Goal: Transaction & Acquisition: Obtain resource

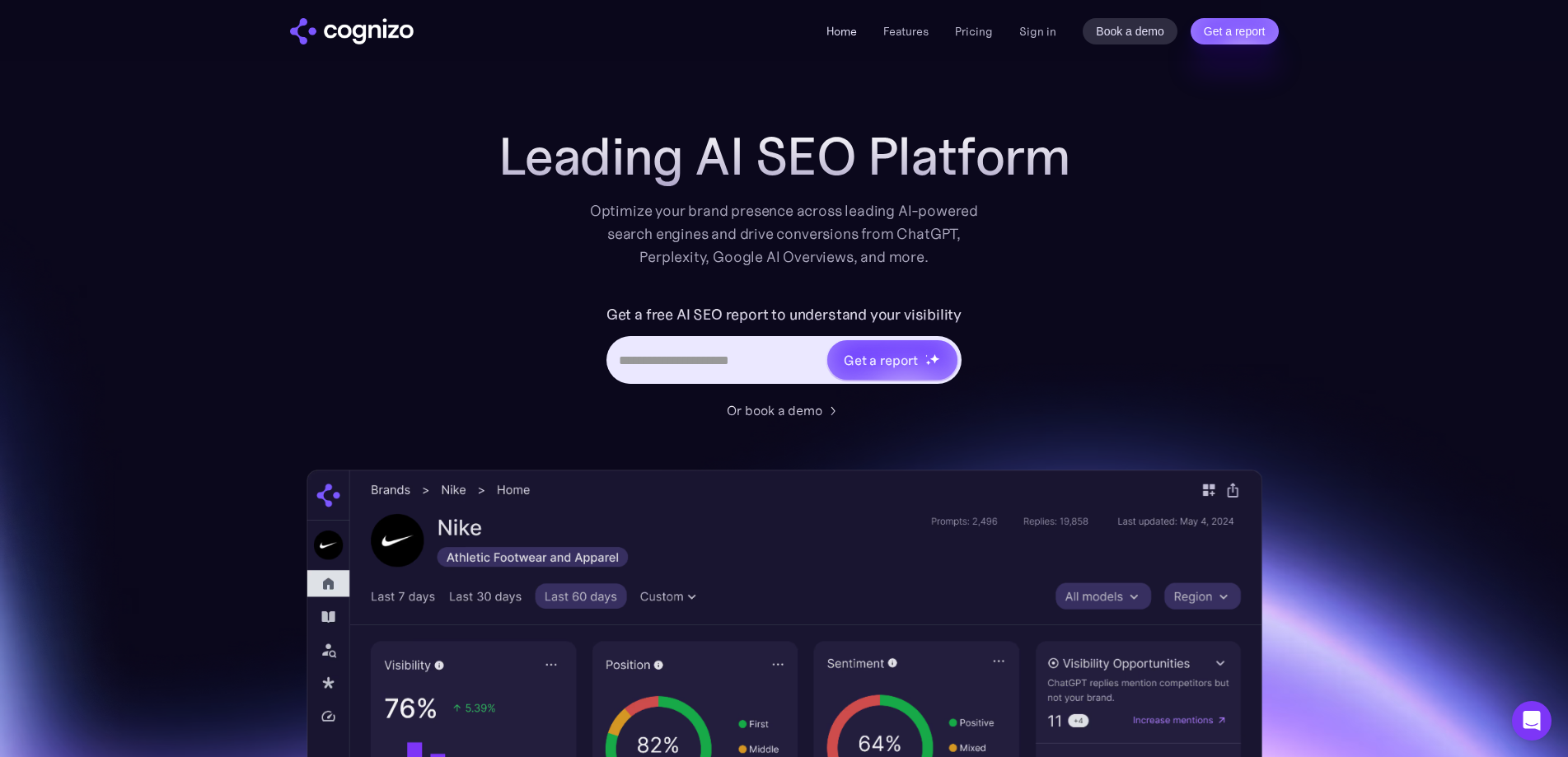
click at [838, 26] on link "Home" at bounding box center [841, 31] width 30 height 15
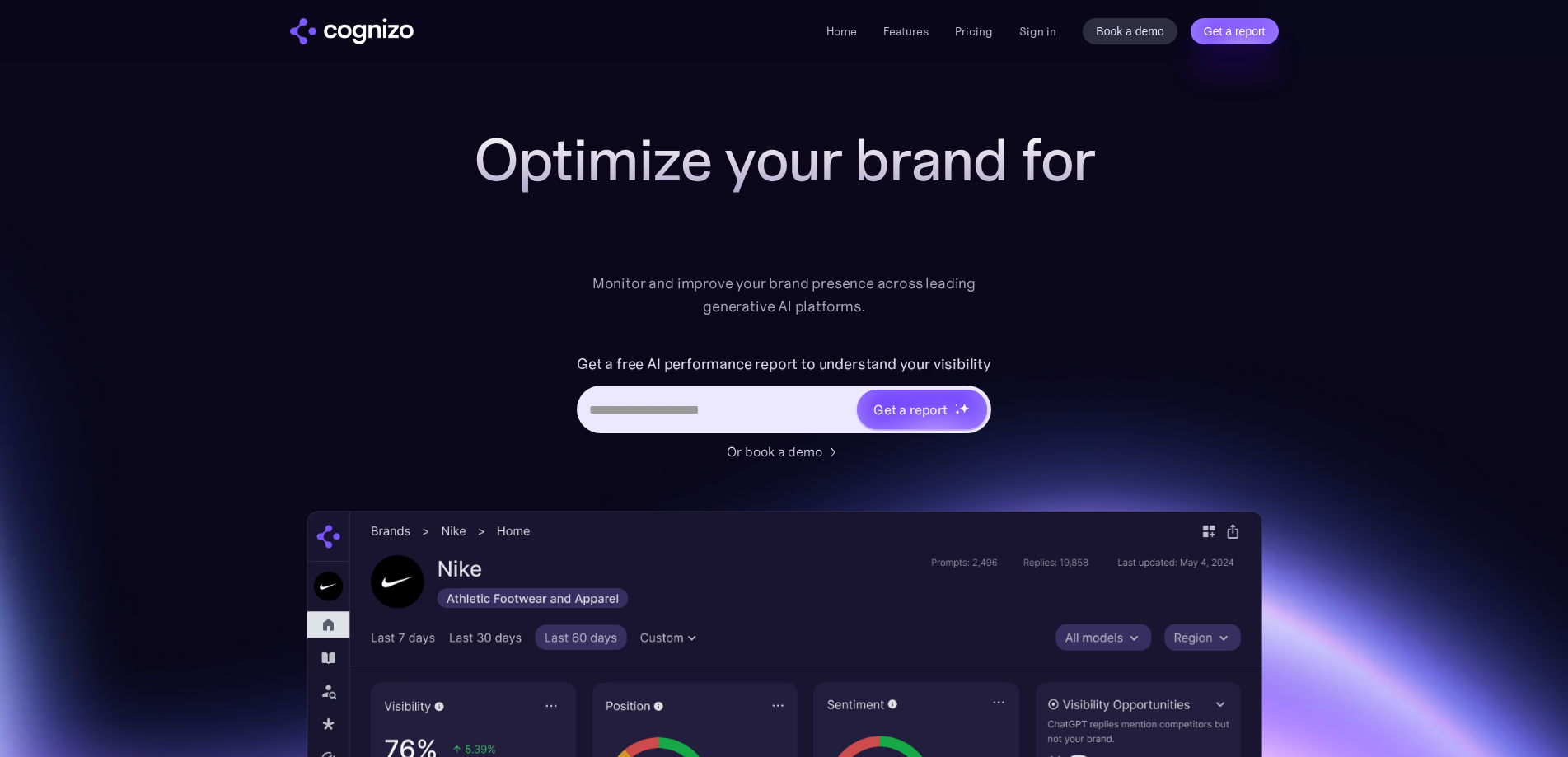
click at [973, 29] on link "Pricing" at bounding box center [973, 31] width 38 height 15
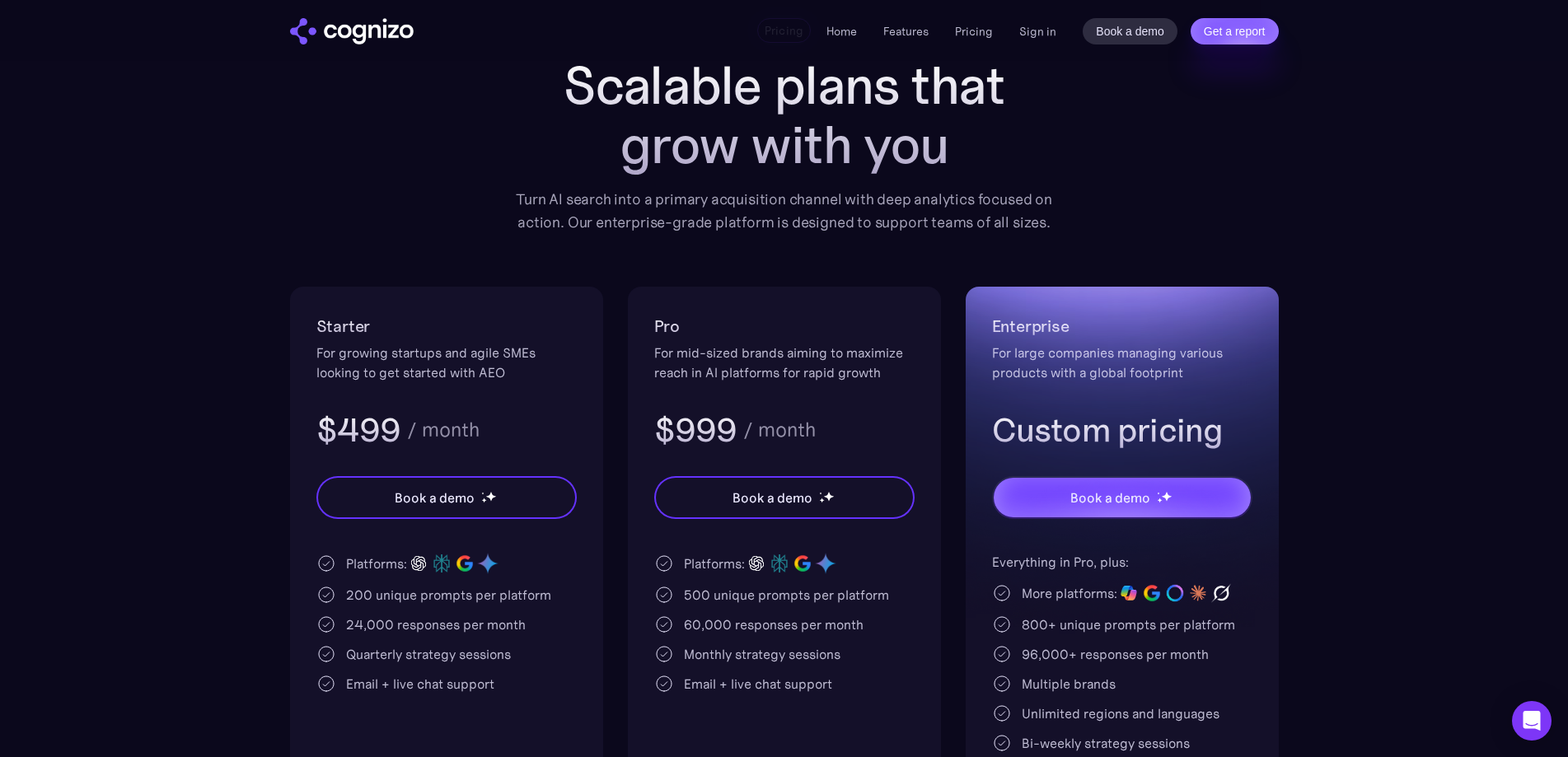
scroll to position [247, 0]
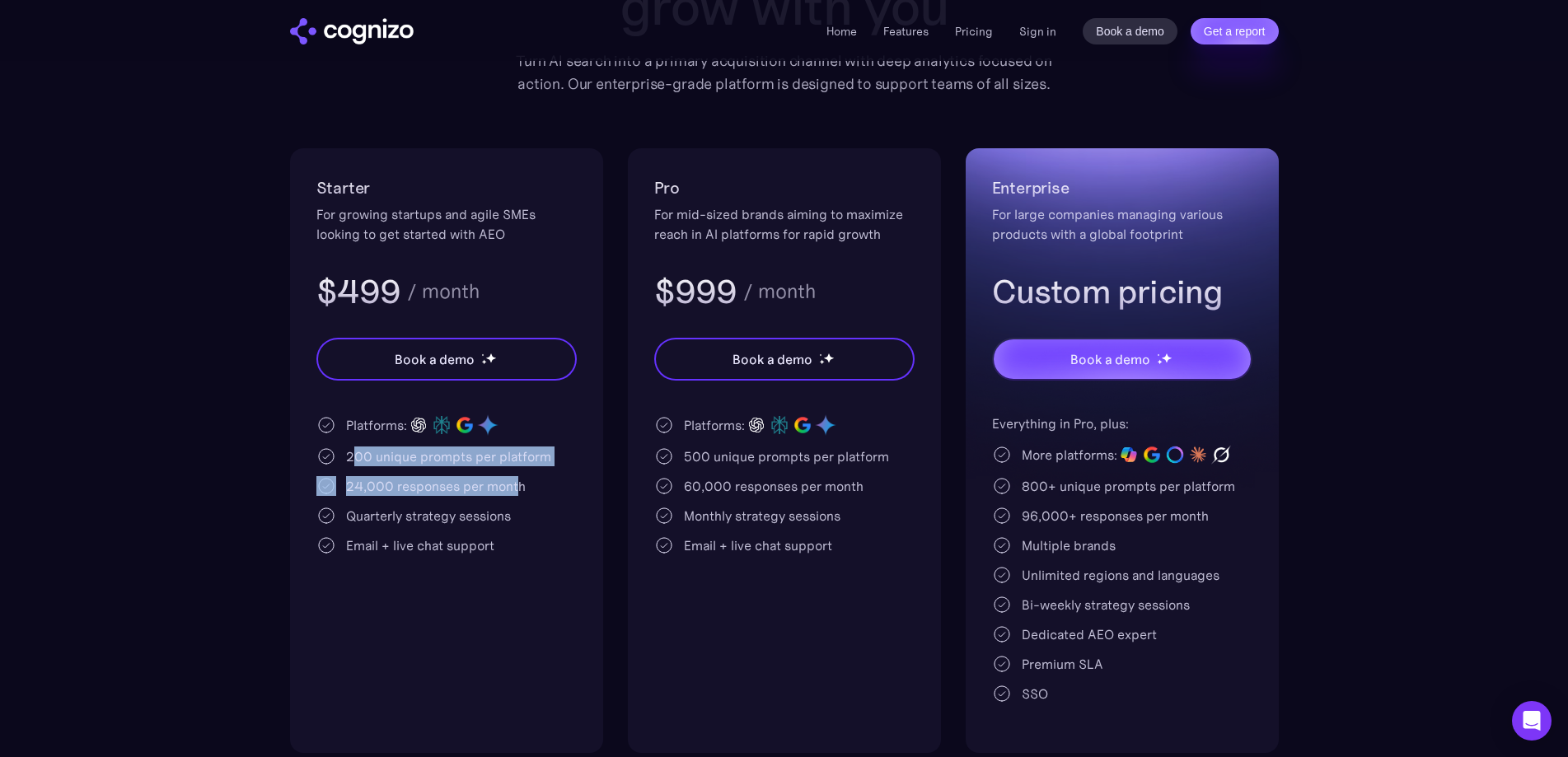
drag, startPoint x: 355, startPoint y: 454, endPoint x: 516, endPoint y: 476, distance: 162.5
click at [516, 476] on div "Platforms: 200 unique prompts per platform 24,000 responses per month Quarterly…" at bounding box center [446, 485] width 261 height 142
click at [492, 495] on div "24,000 responses per month" at bounding box center [435, 486] width 179 height 19
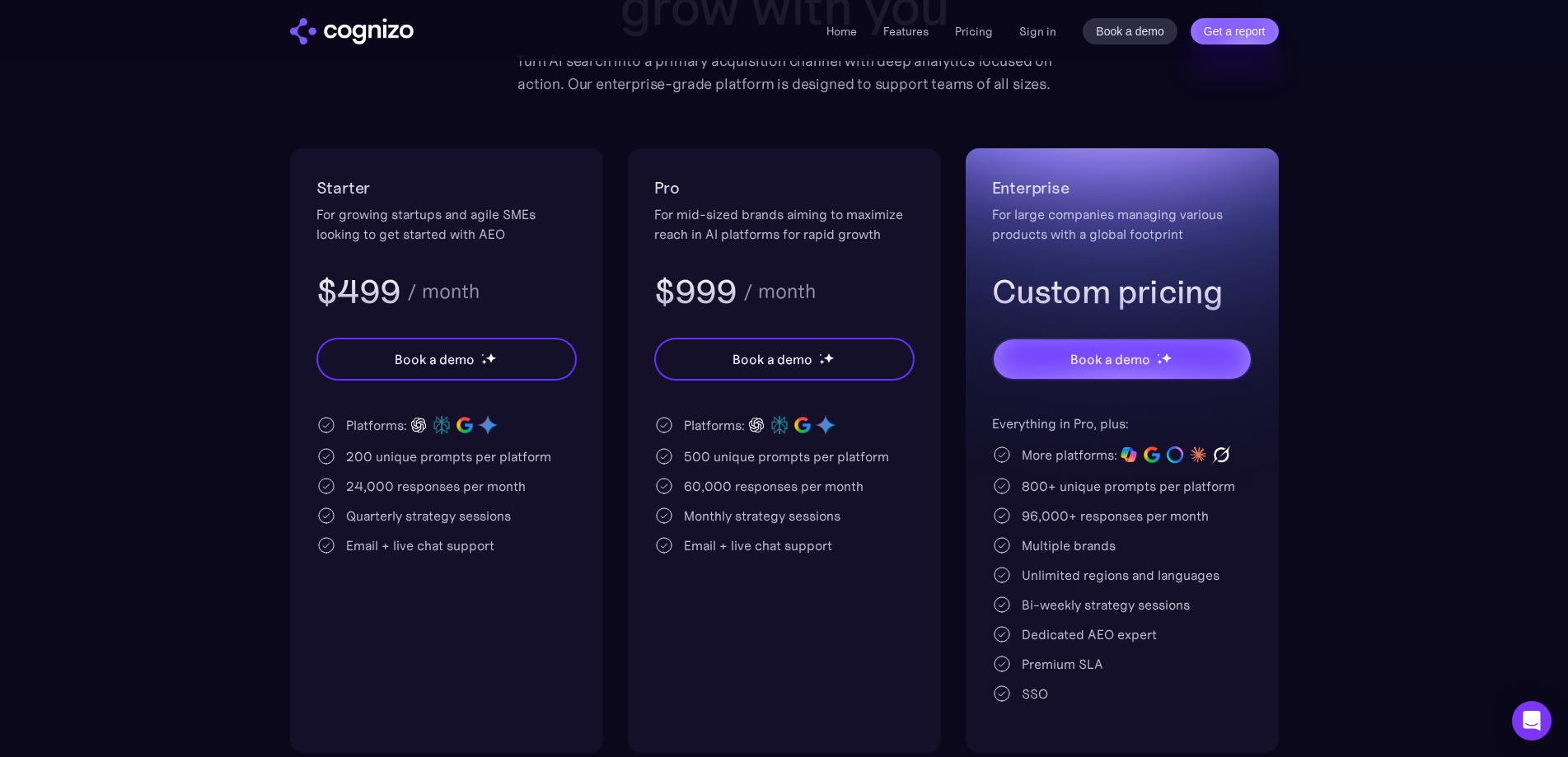
click at [389, 496] on div "Platforms: 200 unique prompts per platform 24,000 responses per month Quarterly…" at bounding box center [446, 485] width 261 height 142
drag, startPoint x: 348, startPoint y: 486, endPoint x: 510, endPoint y: 506, distance: 163.2
click at [510, 504] on div "Platforms: 200 unique prompts per platform 24,000 responses per month Quarterly…" at bounding box center [446, 485] width 261 height 142
click at [504, 517] on div "Quarterly strategy sessions" at bounding box center [428, 516] width 165 height 19
drag, startPoint x: 341, startPoint y: 516, endPoint x: 538, endPoint y: 550, distance: 199.9
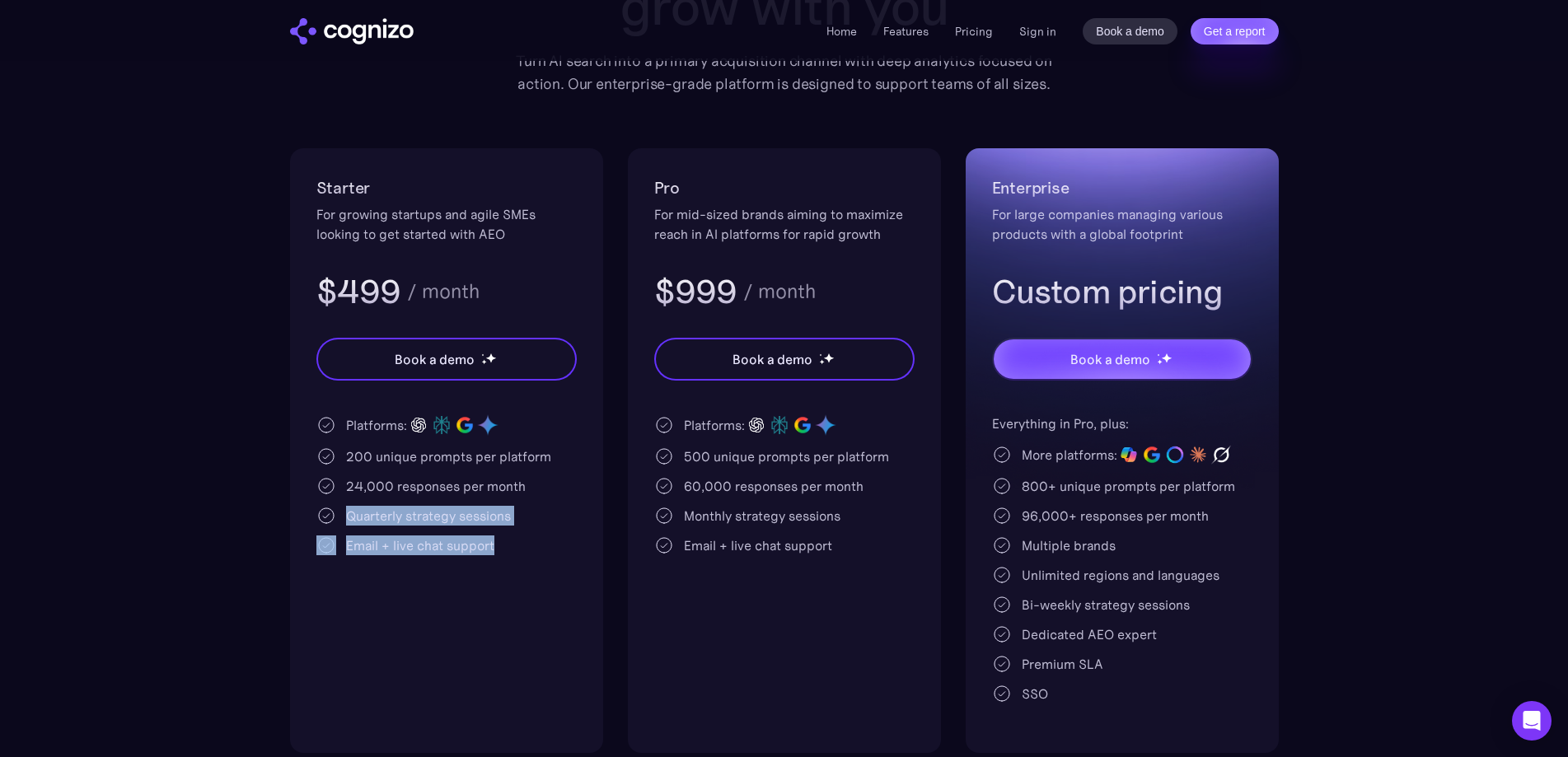
click at [538, 550] on div "Platforms: 200 unique prompts per platform 24,000 responses per month Quarterly…" at bounding box center [446, 485] width 261 height 142
click at [538, 551] on div "Email + live chat support" at bounding box center [446, 546] width 261 height 19
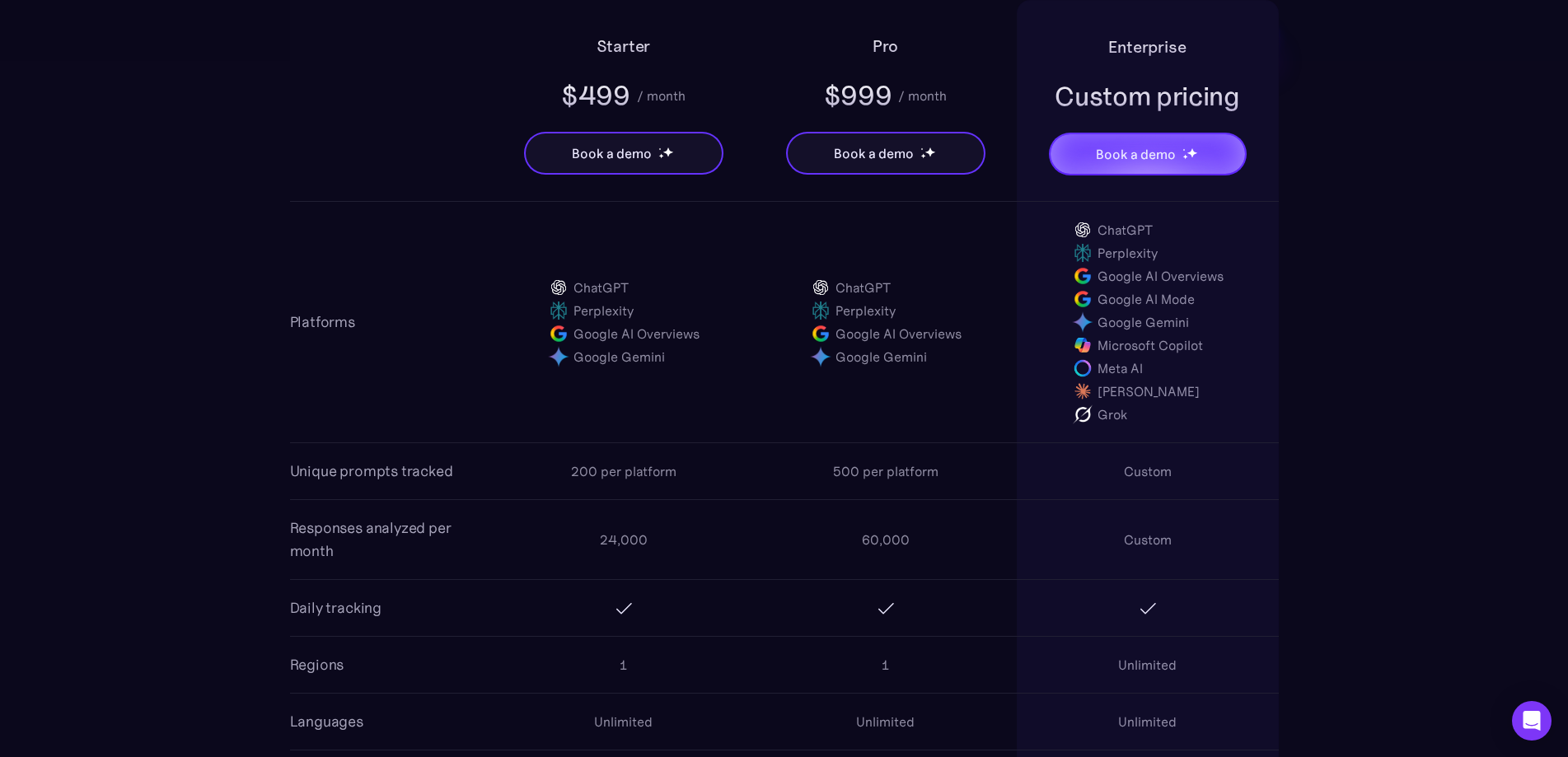
scroll to position [0, 0]
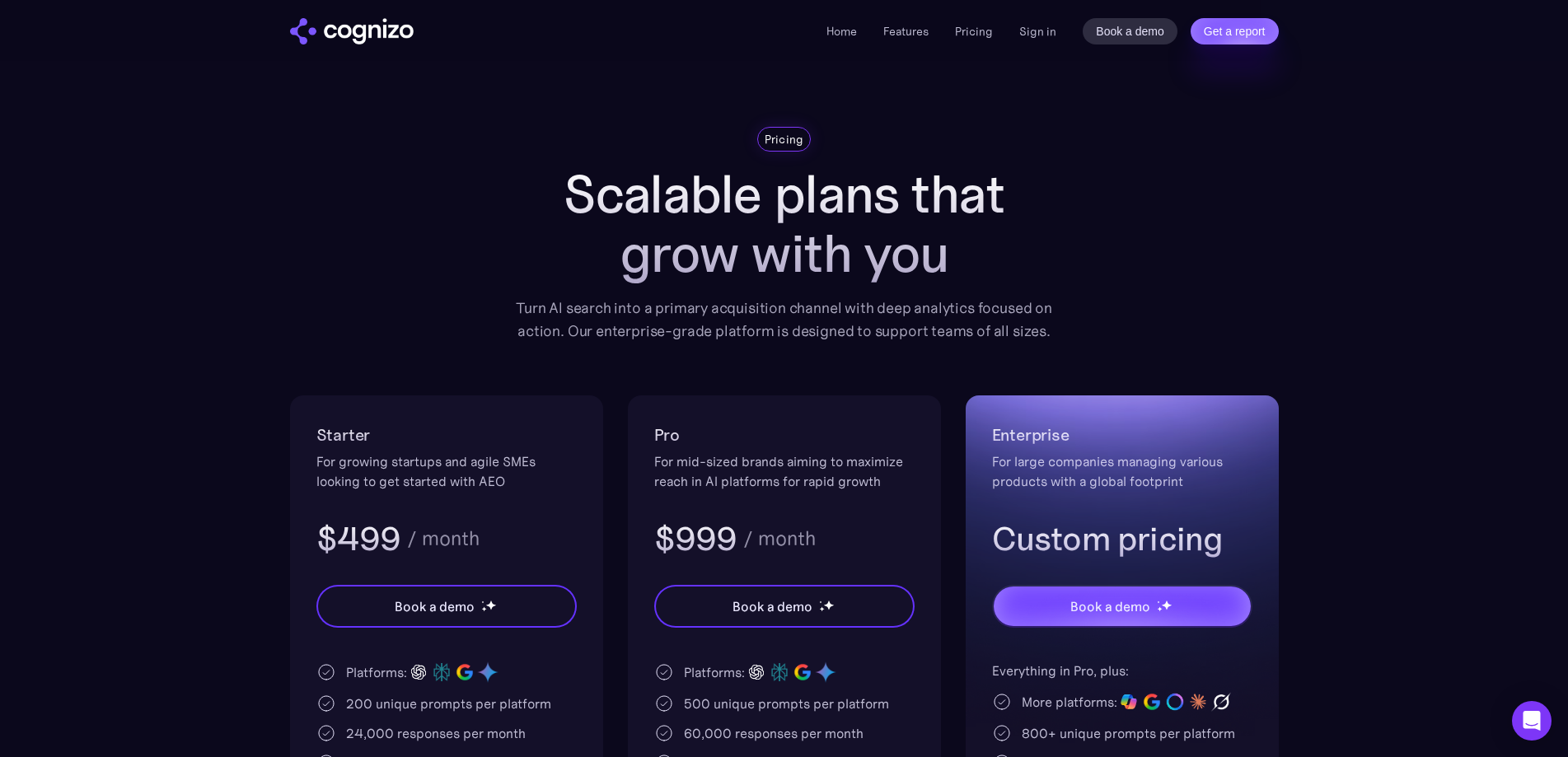
drag, startPoint x: 431, startPoint y: 3, endPoint x: 800, endPoint y: 52, distance: 372.2
click at [800, 52] on div "Home Features Pricing Book a demo Get a report Sign in Book a demo Get a report" at bounding box center [784, 30] width 1186 height 61
click at [868, 14] on div "Home Features Pricing Book a demo Get a report Sign in Book a demo Get a report" at bounding box center [784, 30] width 1186 height 61
click at [855, 21] on li "Home" at bounding box center [841, 31] width 30 height 19
click at [852, 28] on link "Home" at bounding box center [841, 31] width 30 height 15
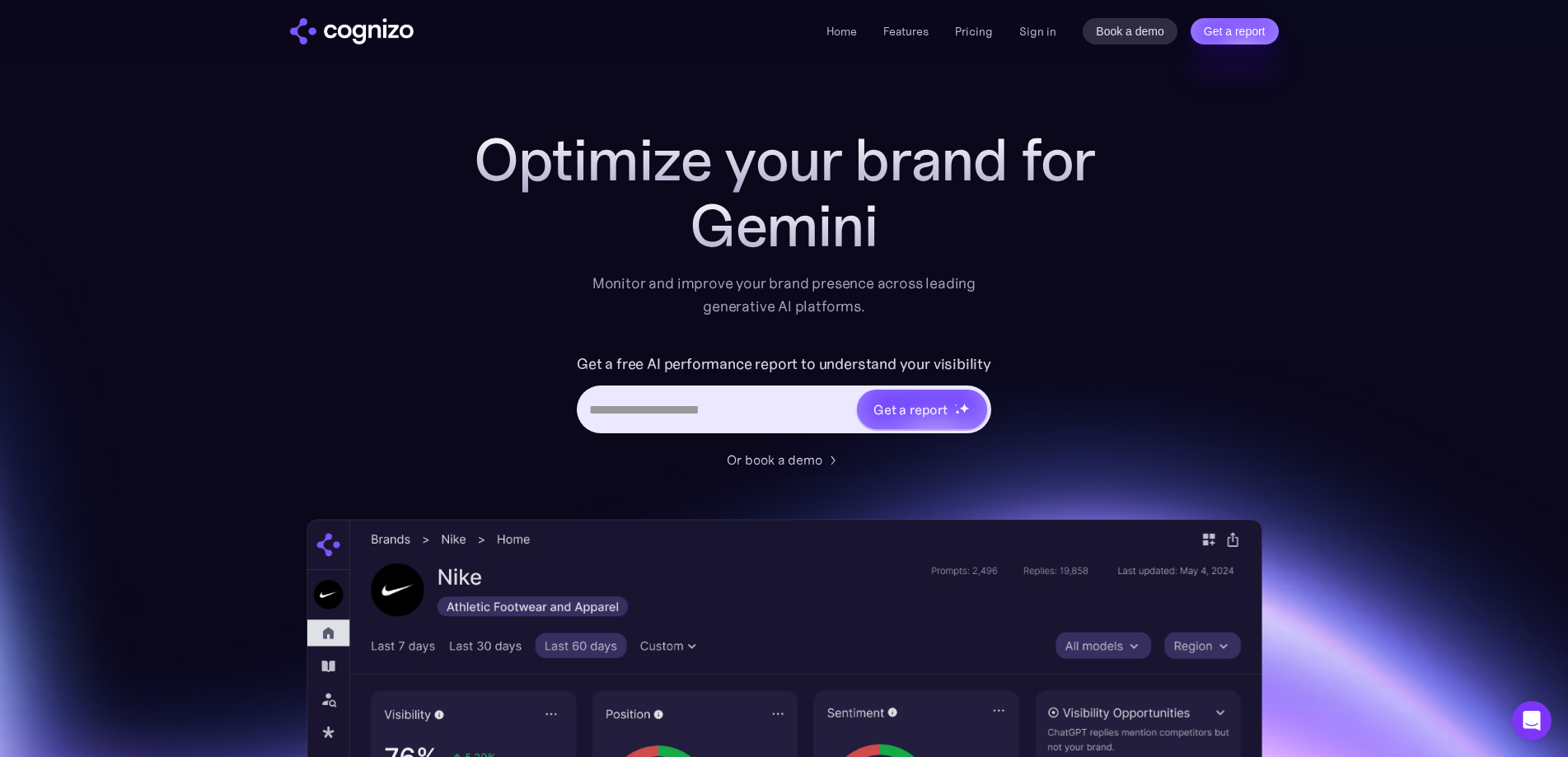
click at [701, 419] on input "Hero URL Input Form" at bounding box center [717, 409] width 276 height 31
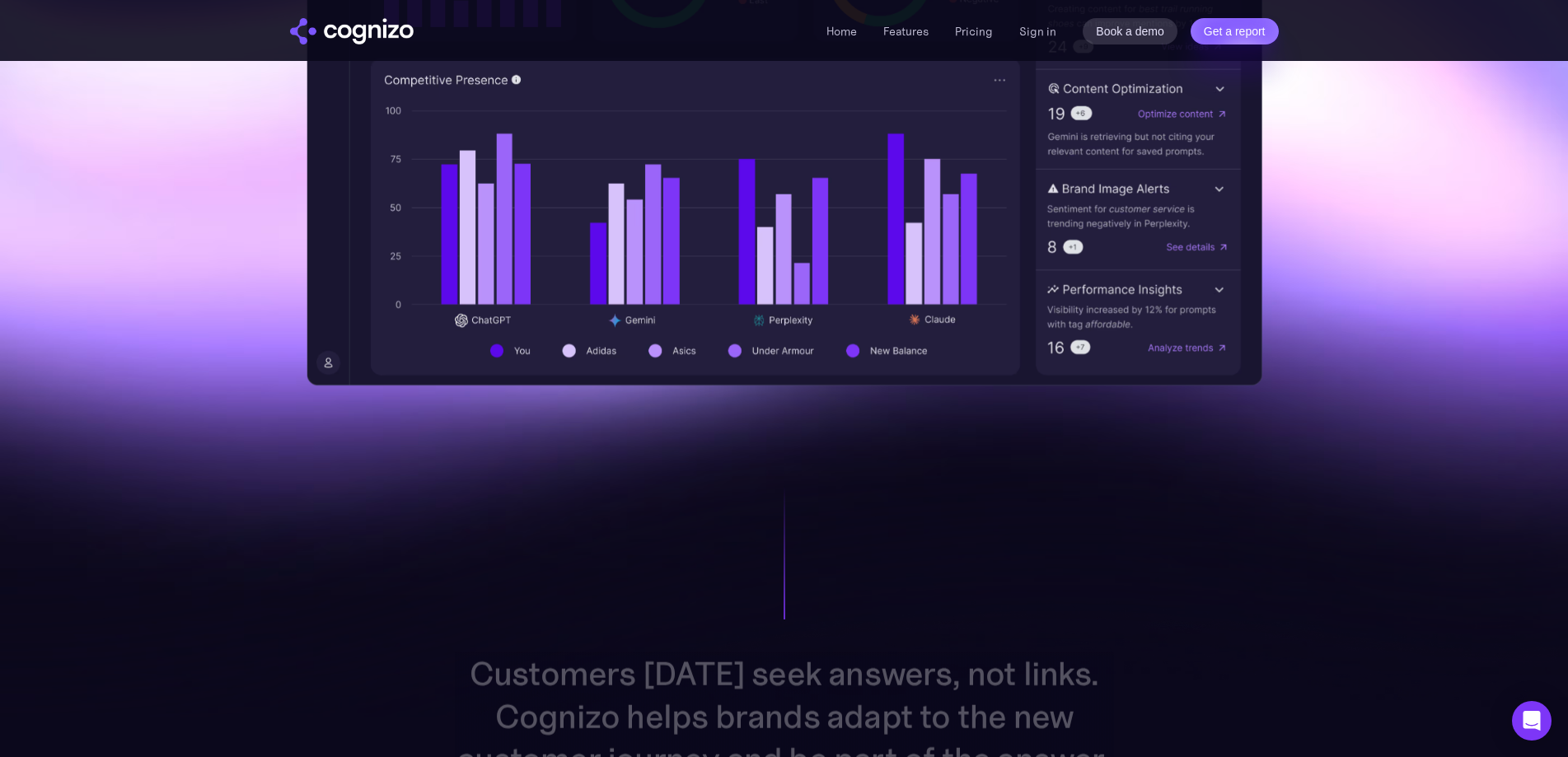
scroll to position [1153, 0]
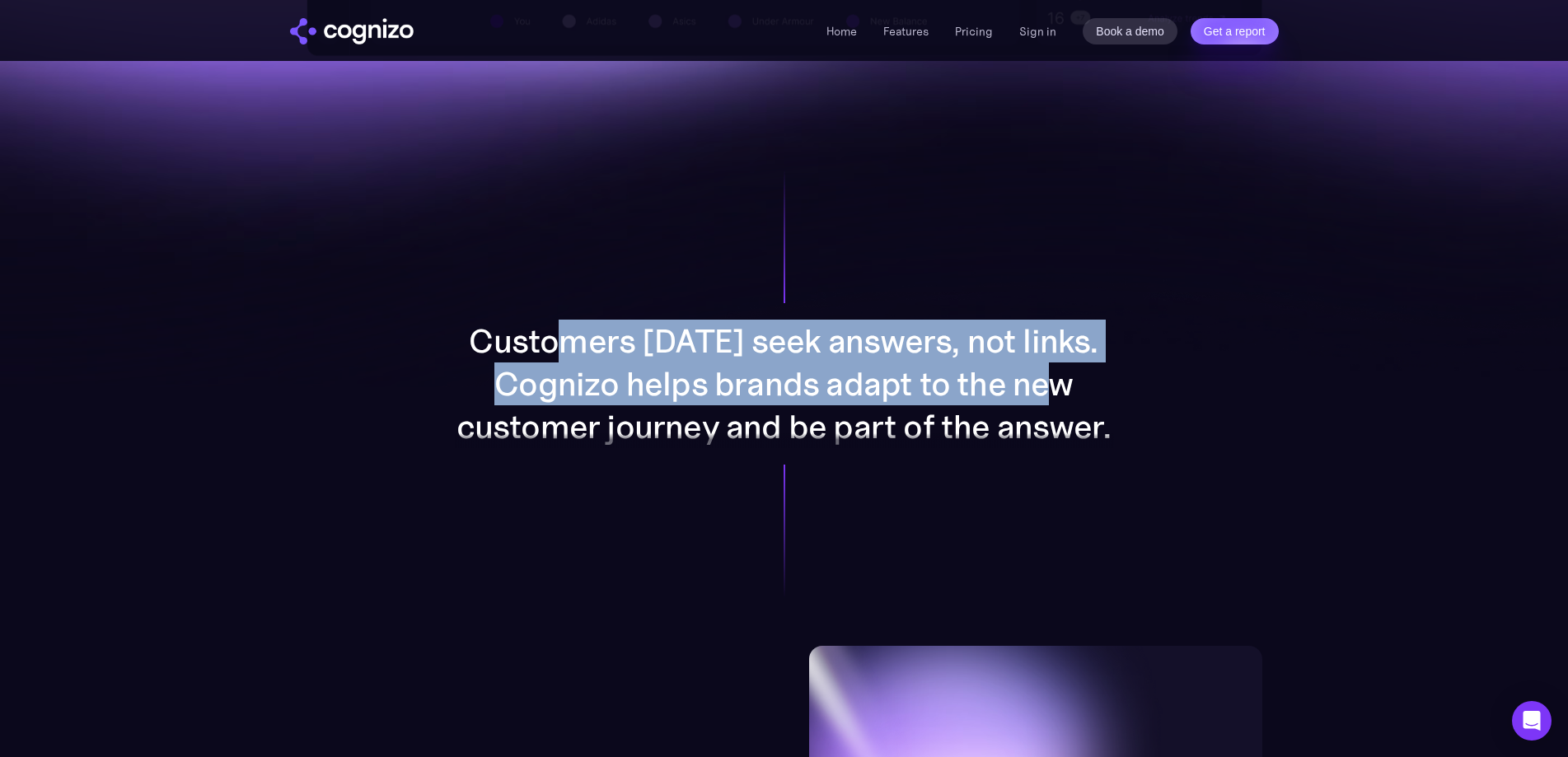
drag, startPoint x: 580, startPoint y: 352, endPoint x: 1135, endPoint y: 411, distance: 558.1
click at [1139, 406] on div "Customers today seek answers, not links. Cognizo helps brands adapt to the new …" at bounding box center [784, 384] width 854 height 524
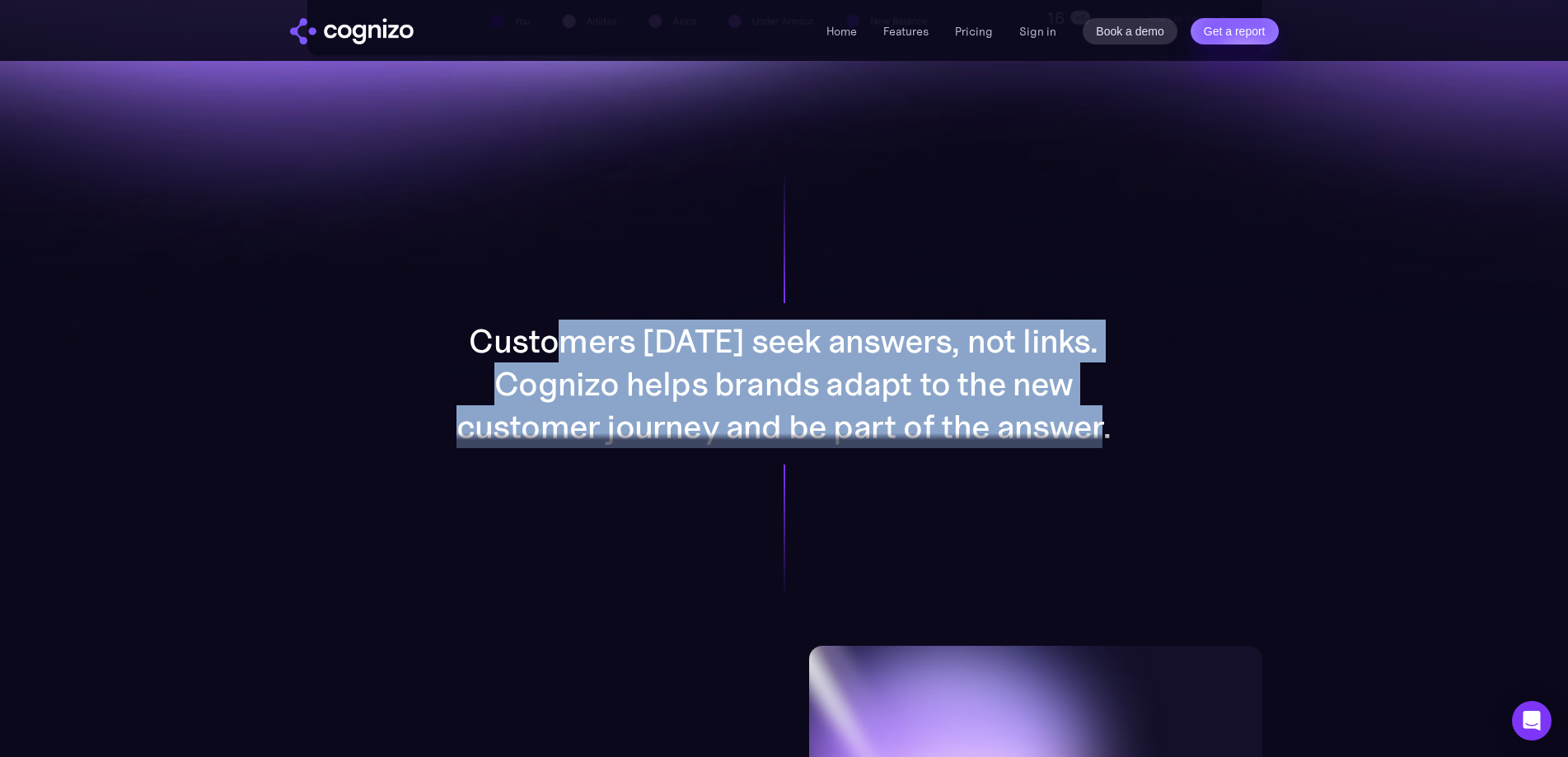
click at [970, 426] on p "Customers [DATE] seek answers, not links. Cognizo helps brands adapt to the new…" at bounding box center [784, 384] width 659 height 129
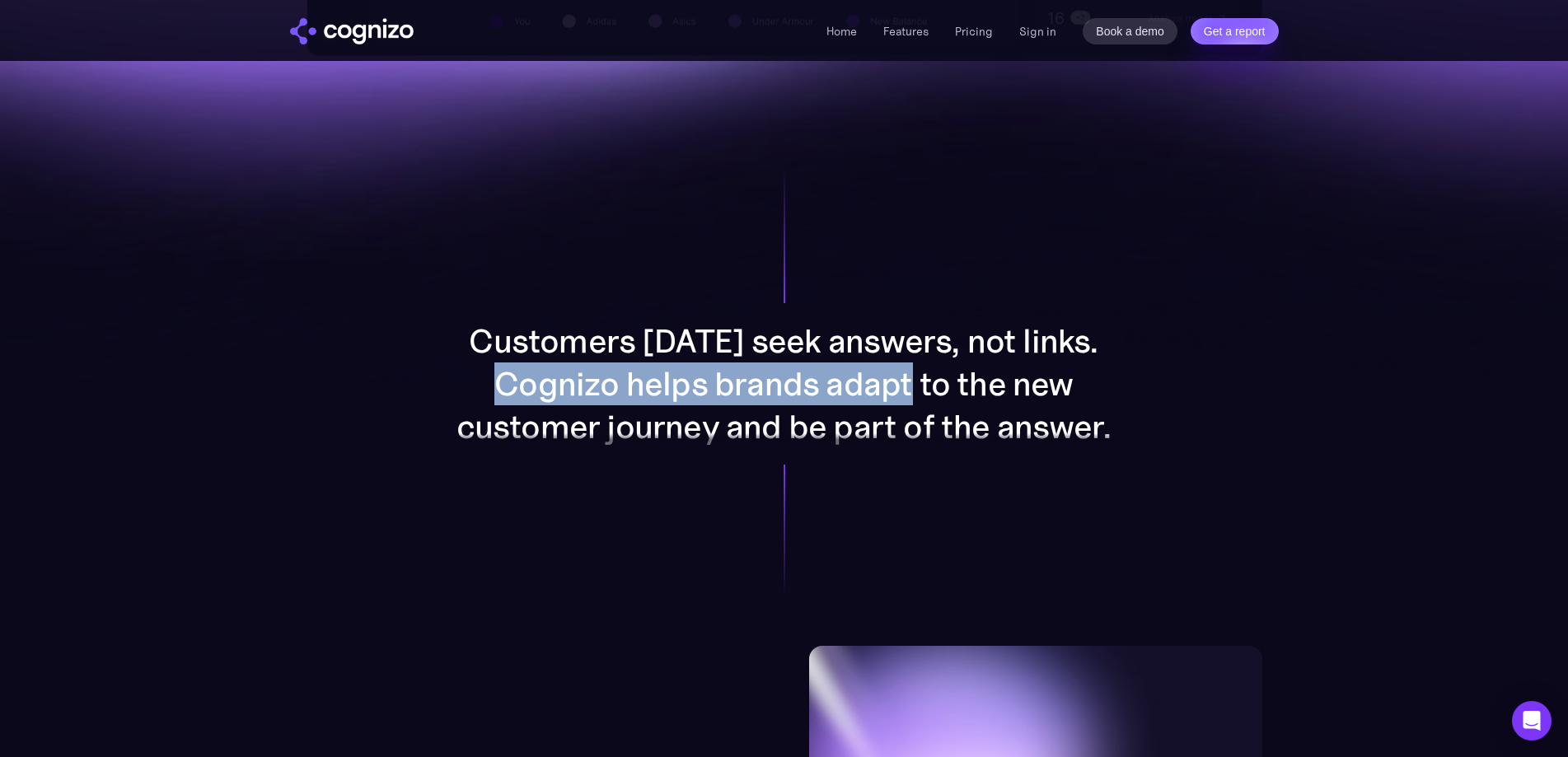
drag, startPoint x: 504, startPoint y: 384, endPoint x: 923, endPoint y: 402, distance: 419.4
click at [923, 402] on p "Customers today seek answers, not links. Cognizo helps brands adapt to the new …" at bounding box center [784, 384] width 659 height 129
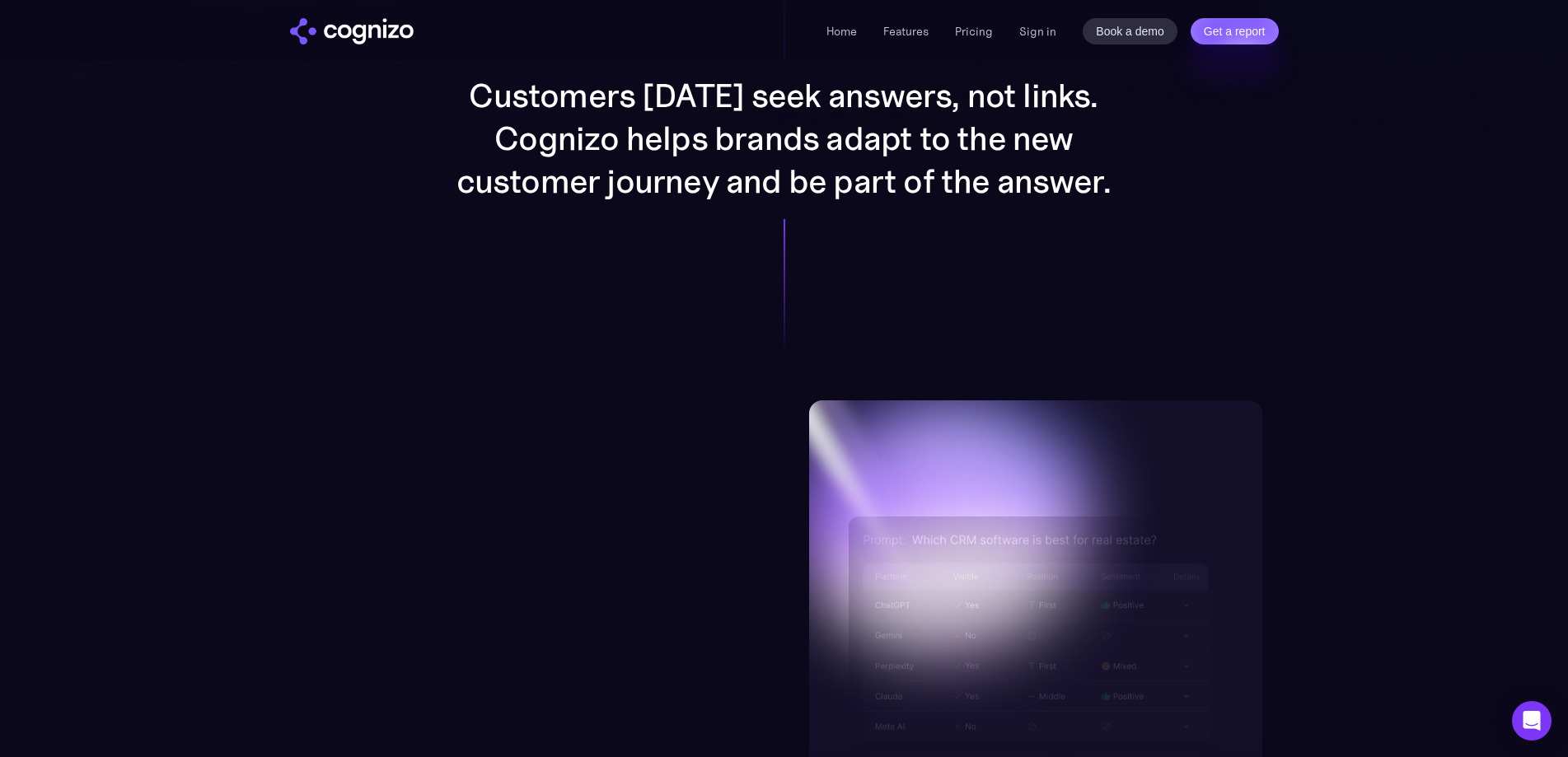
scroll to position [1565, 0]
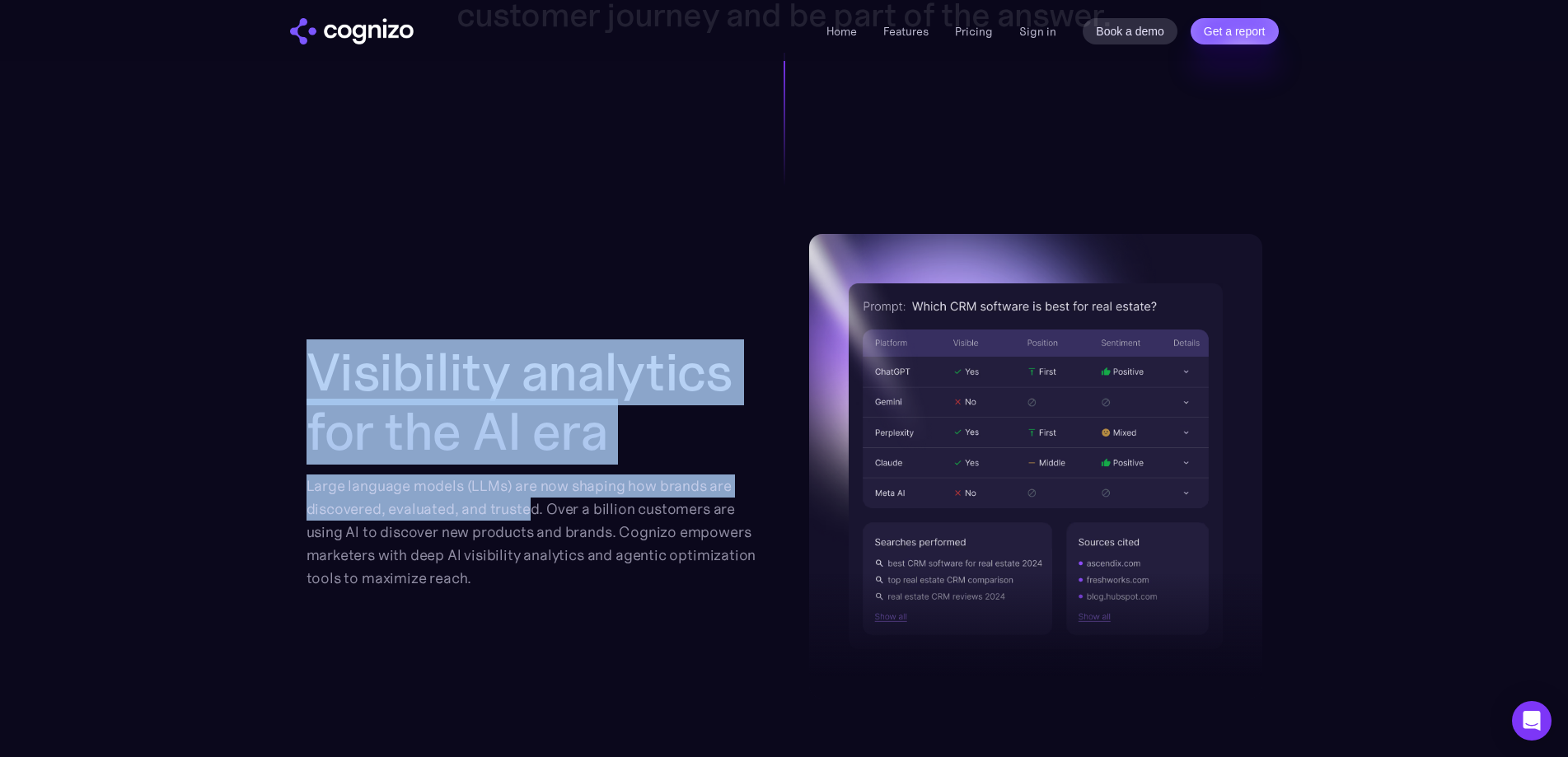
drag, startPoint x: 282, startPoint y: 386, endPoint x: 526, endPoint y: 523, distance: 279.8
click at [528, 512] on section "Visibility analytics for the AI era Large language models (LLMs) are now shapin…" at bounding box center [784, 568] width 1568 height 669
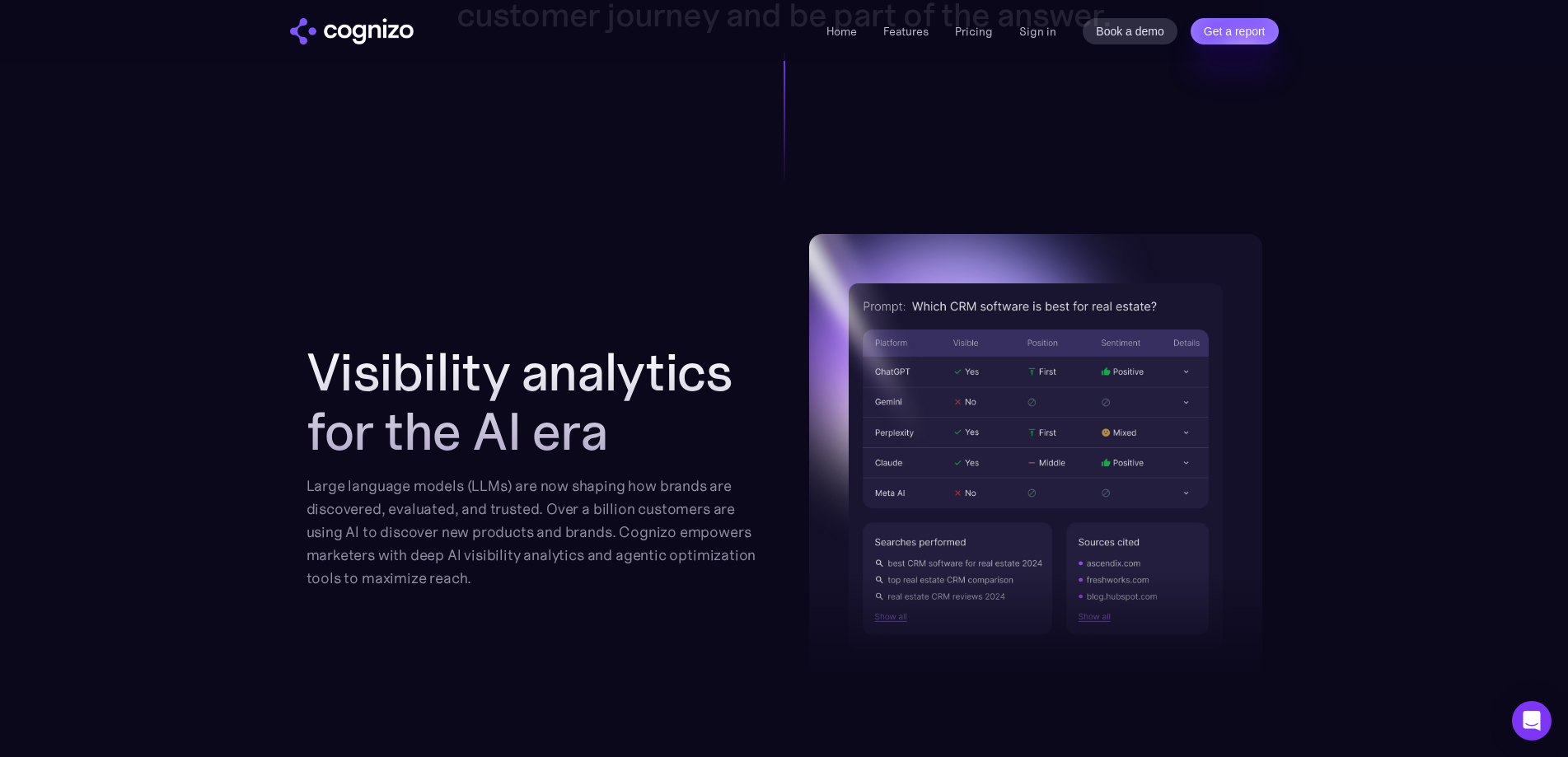
click at [517, 538] on div "Large language models (LLMs) are now shaping how brands are discovered, evaluat…" at bounding box center [533, 532] width 454 height 115
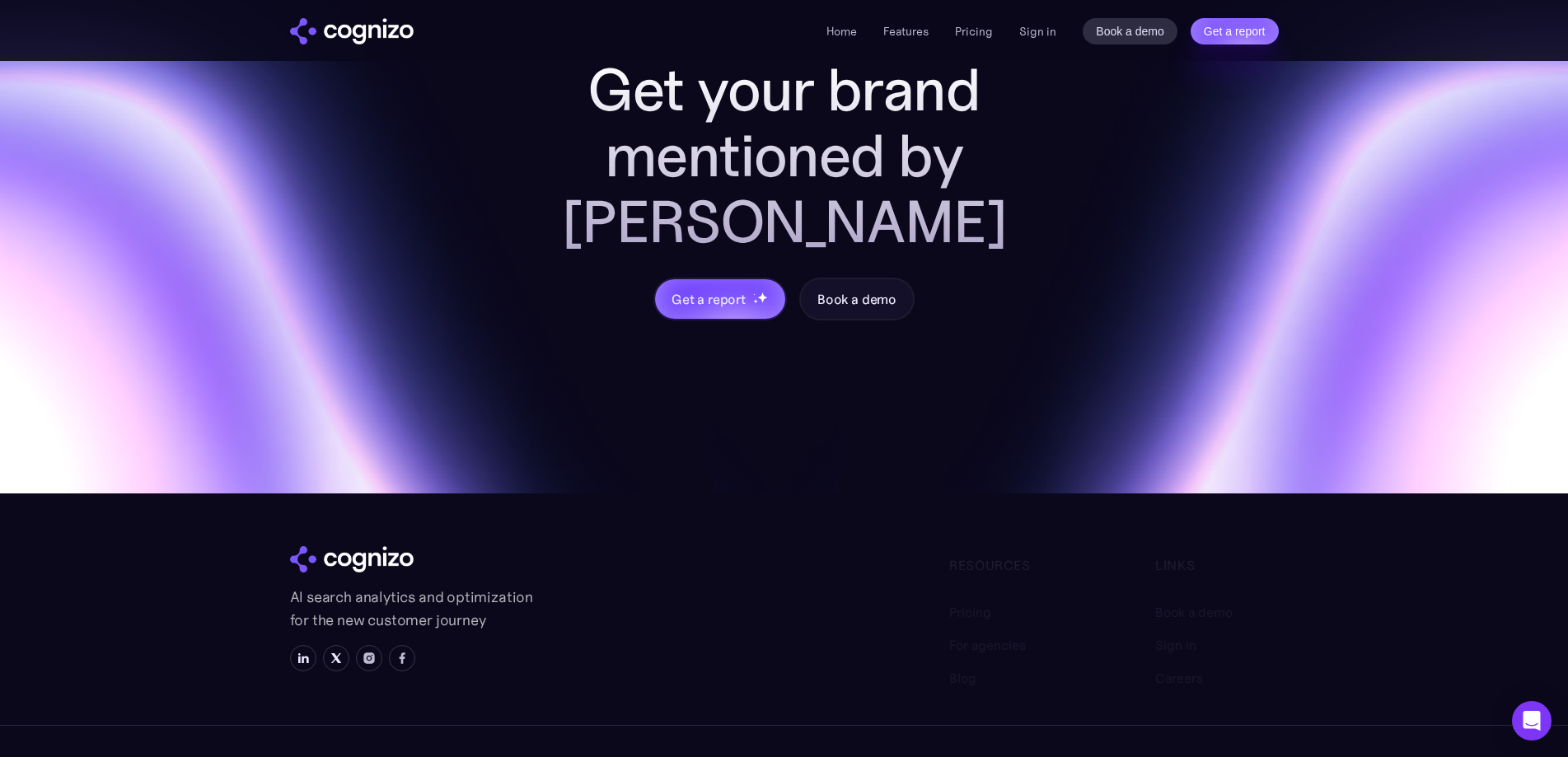
scroll to position [6502, 0]
click at [367, 652] on img at bounding box center [369, 659] width 14 height 14
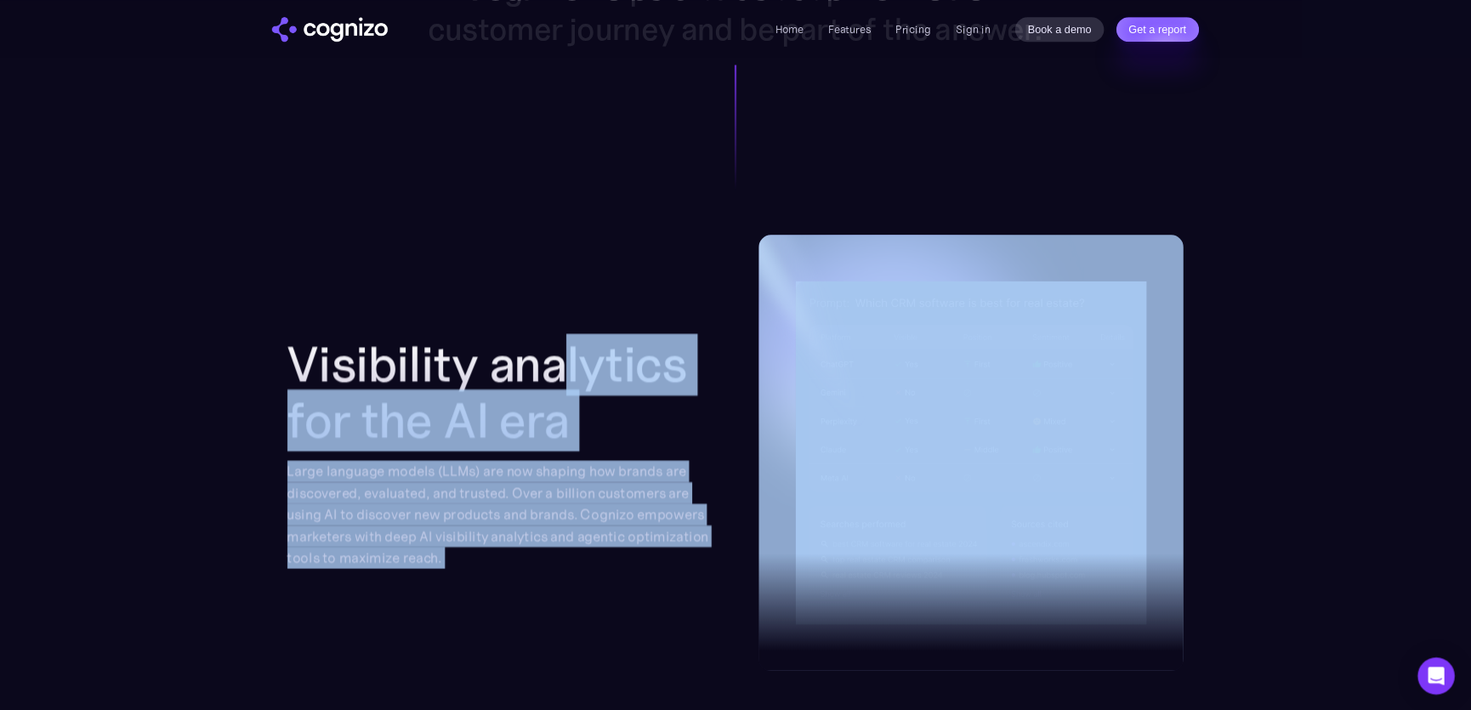
scroll to position [0, 0]
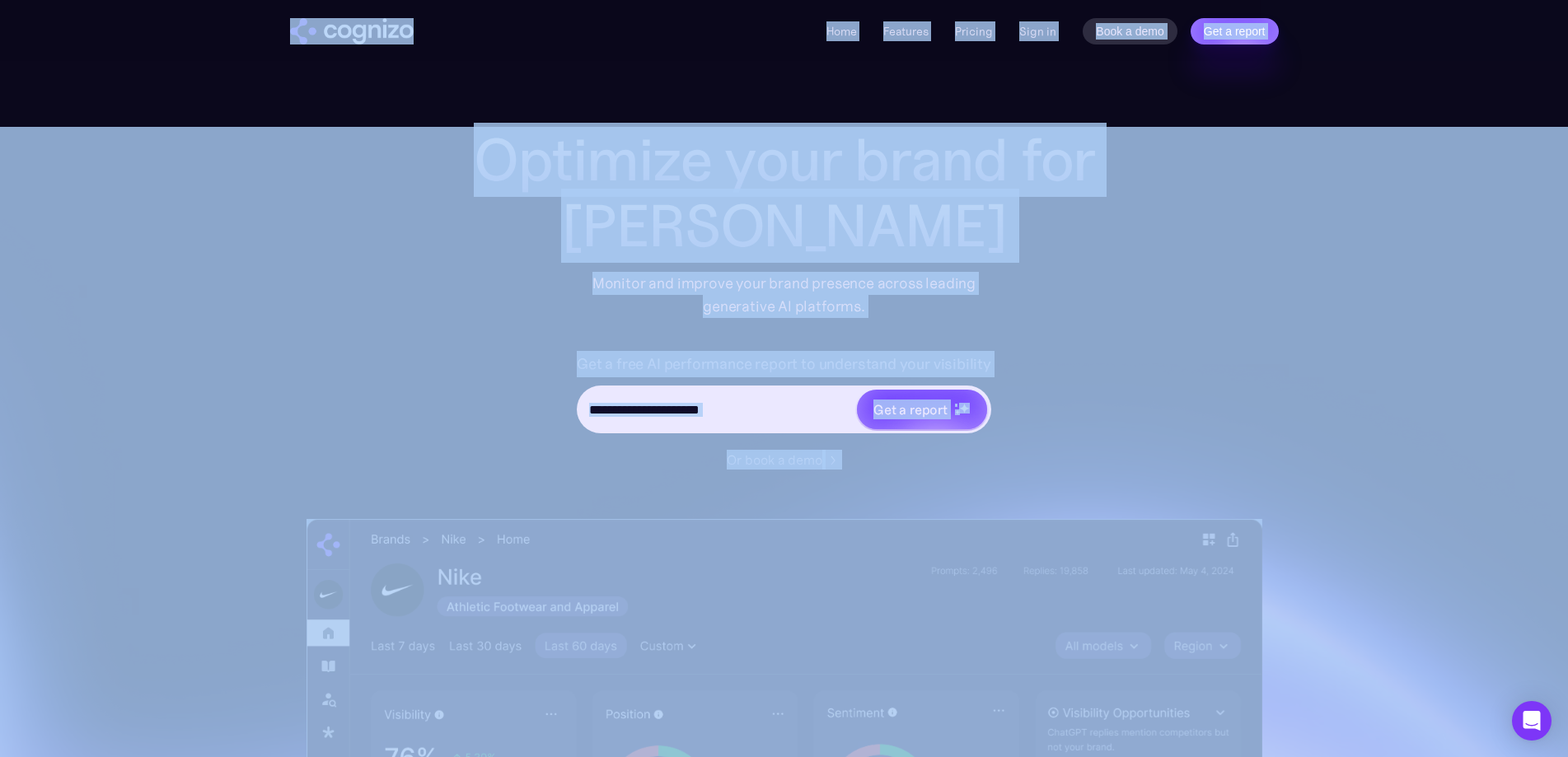
drag, startPoint x: 1376, startPoint y: 706, endPoint x: 302, endPoint y: 21, distance: 1273.9
copy body "Home Features Pricing Book a demo Get a report Sign in Book a demo Get a report…"
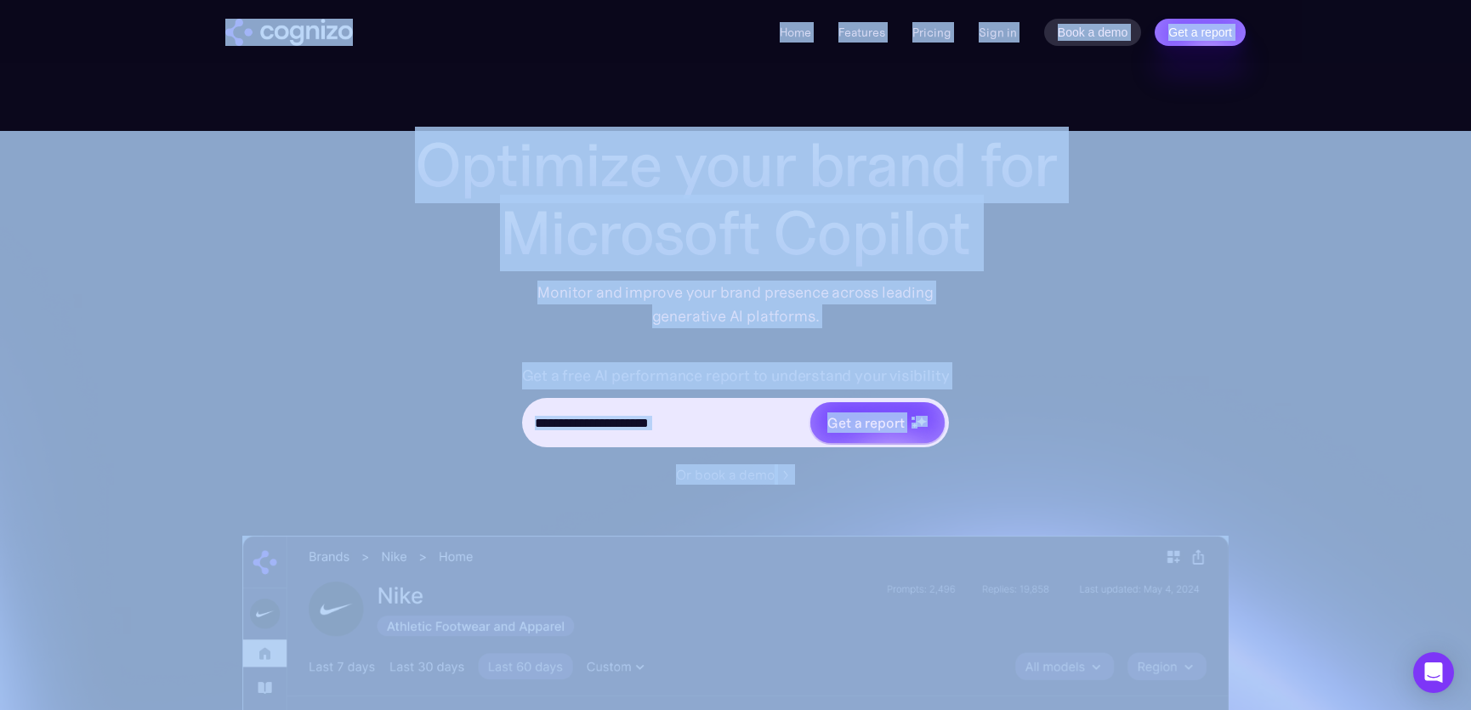
click at [730, 416] on input "Hero URL Input Form" at bounding box center [666, 422] width 285 height 32
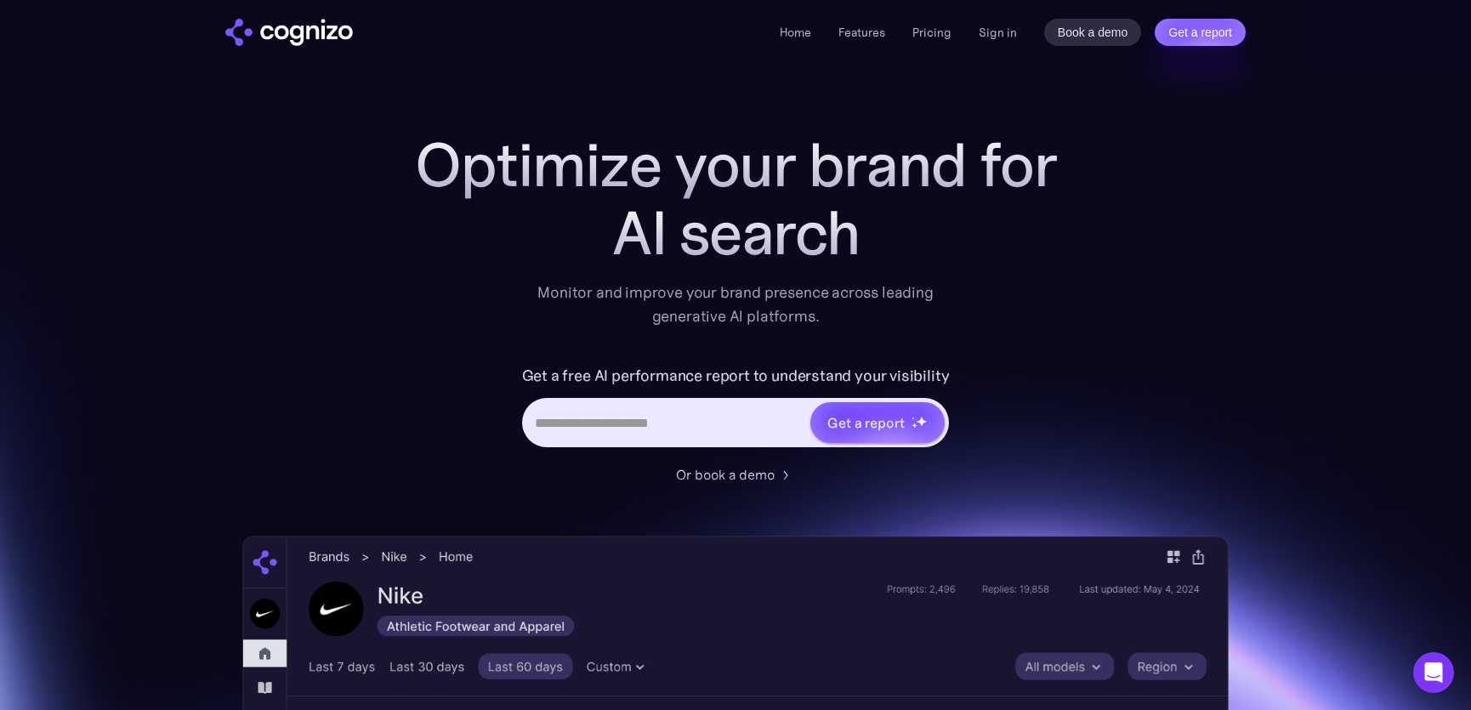
paste input "**********"
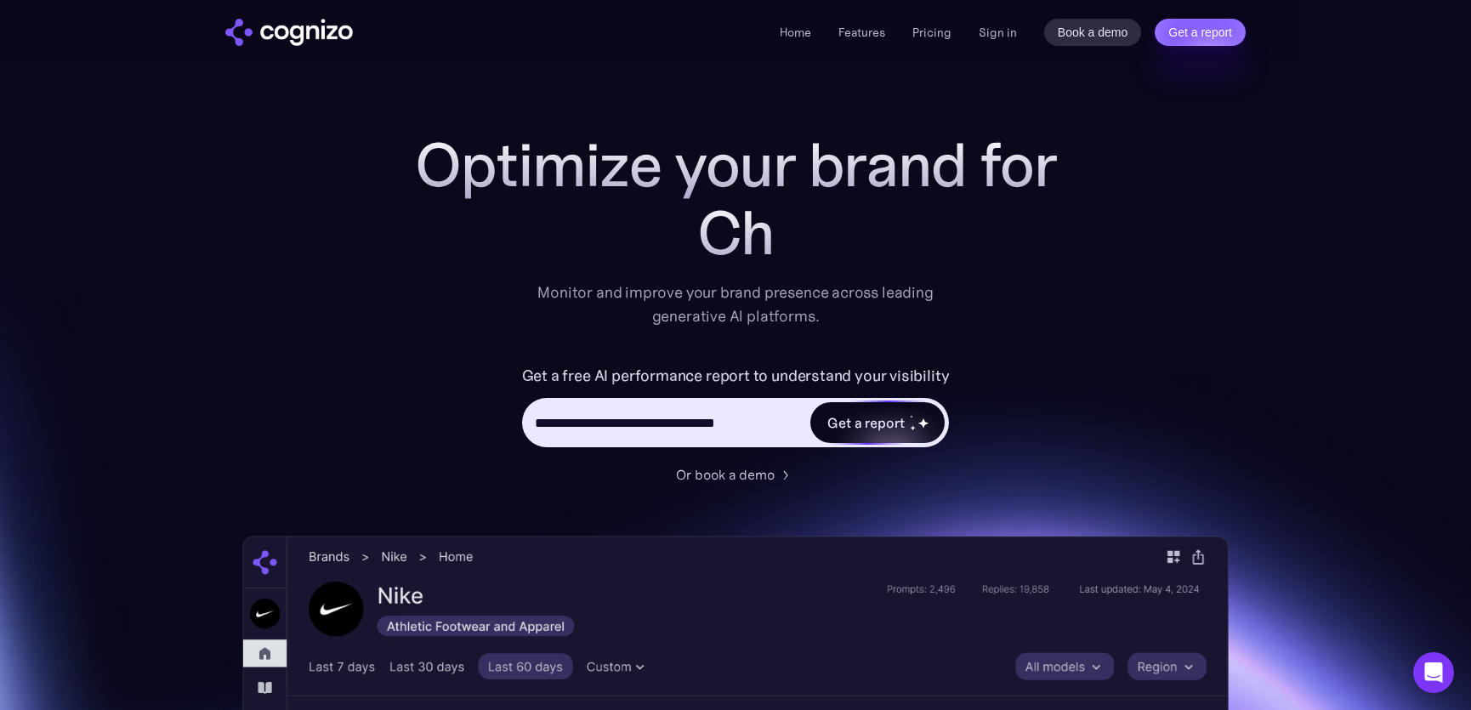
type input "**********"
click at [853, 416] on div "Get a report" at bounding box center [865, 422] width 77 height 20
type input "**********"
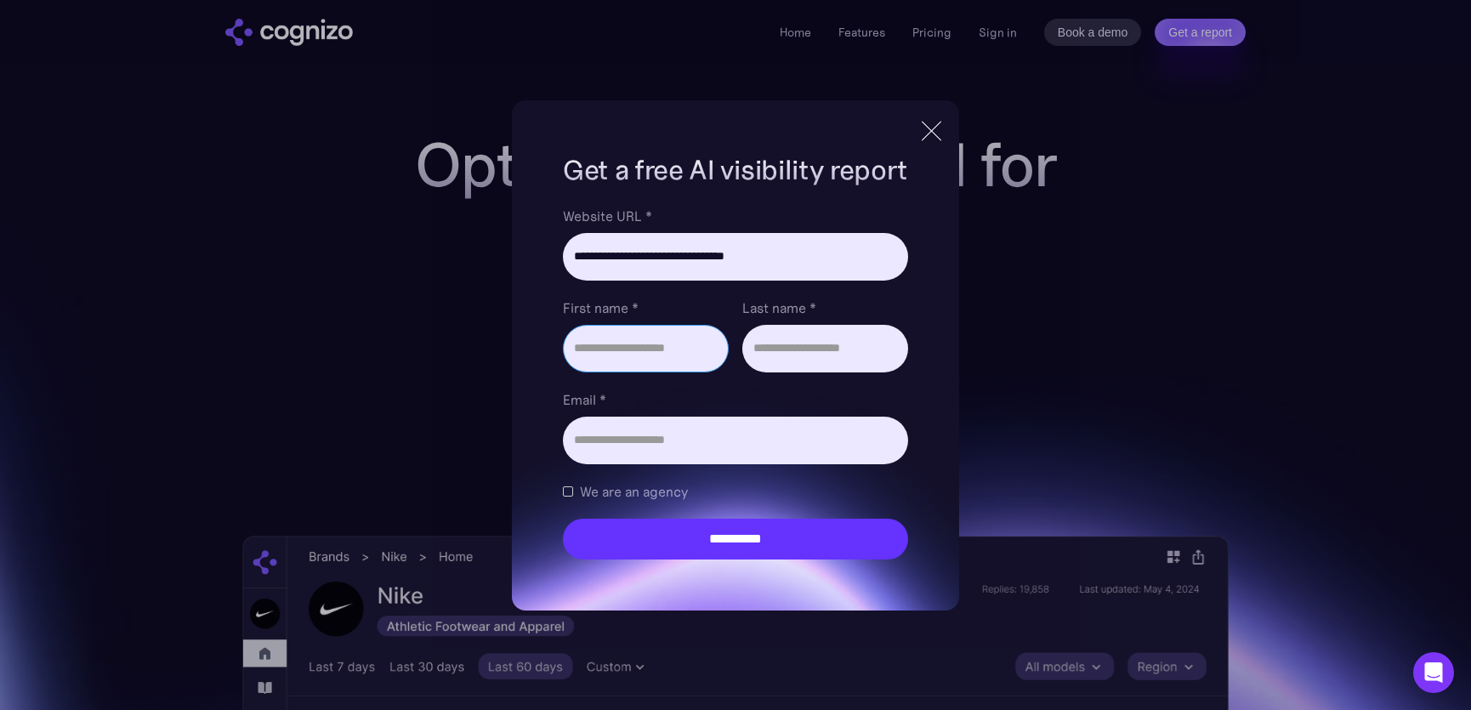
click at [615, 350] on input "First name *" at bounding box center [646, 349] width 166 height 48
type input "*****"
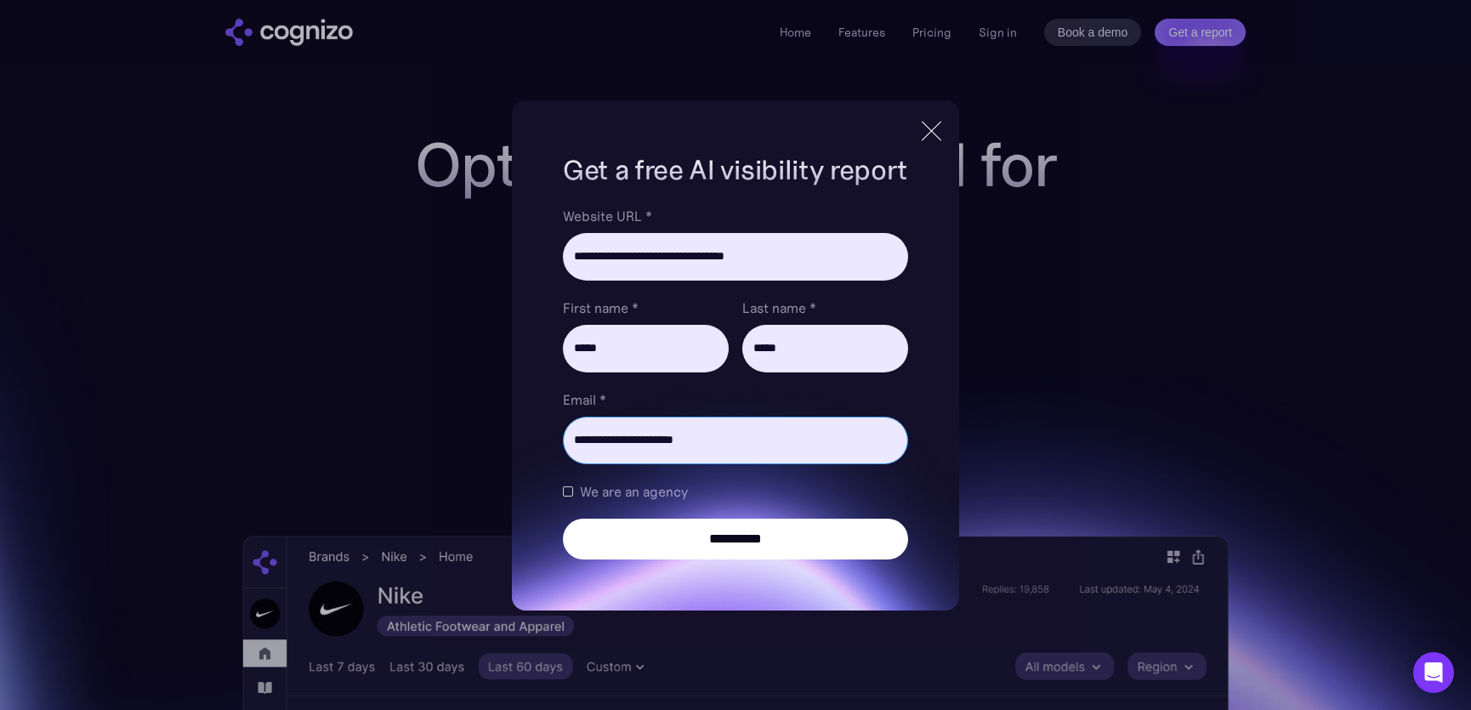
type input "**********"
click at [806, 543] on input "**********" at bounding box center [735, 539] width 345 height 41
type input "**********"
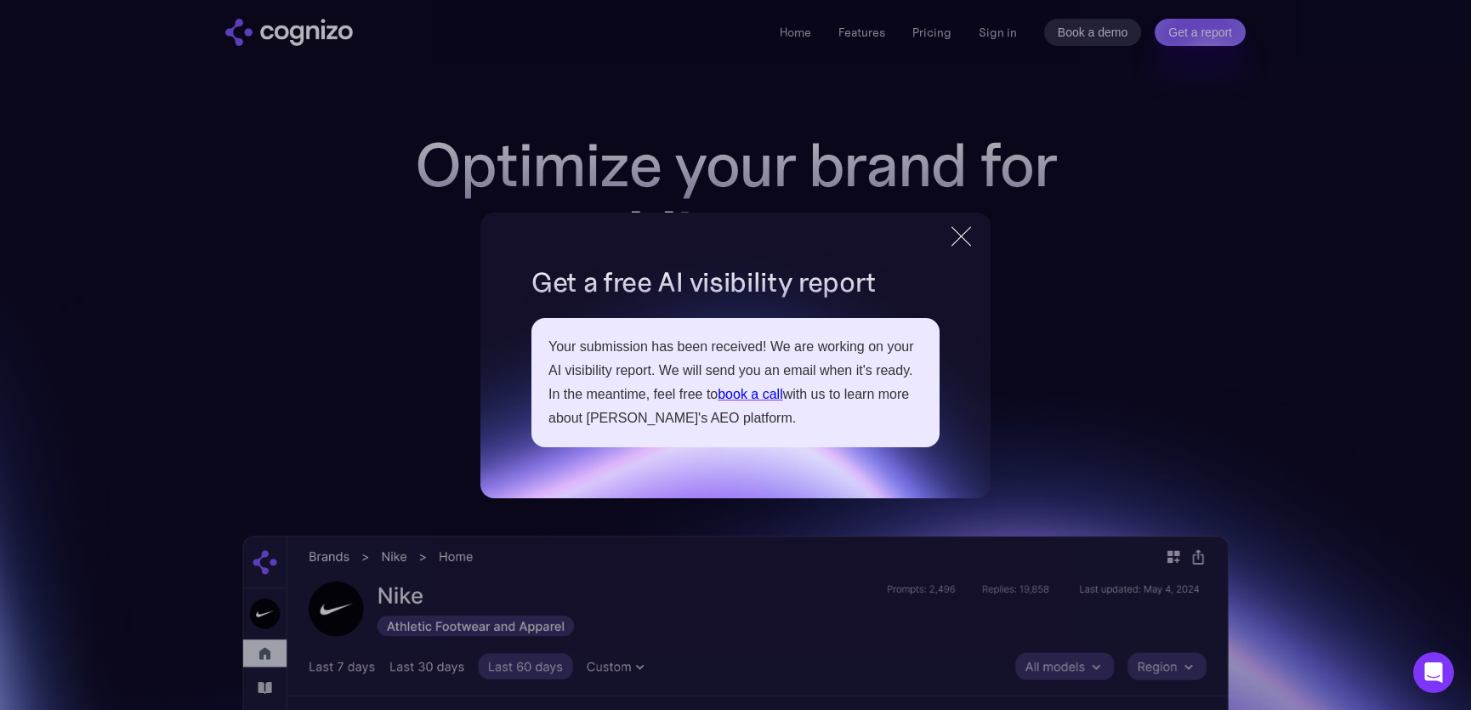
click at [960, 235] on div at bounding box center [961, 236] width 20 height 20
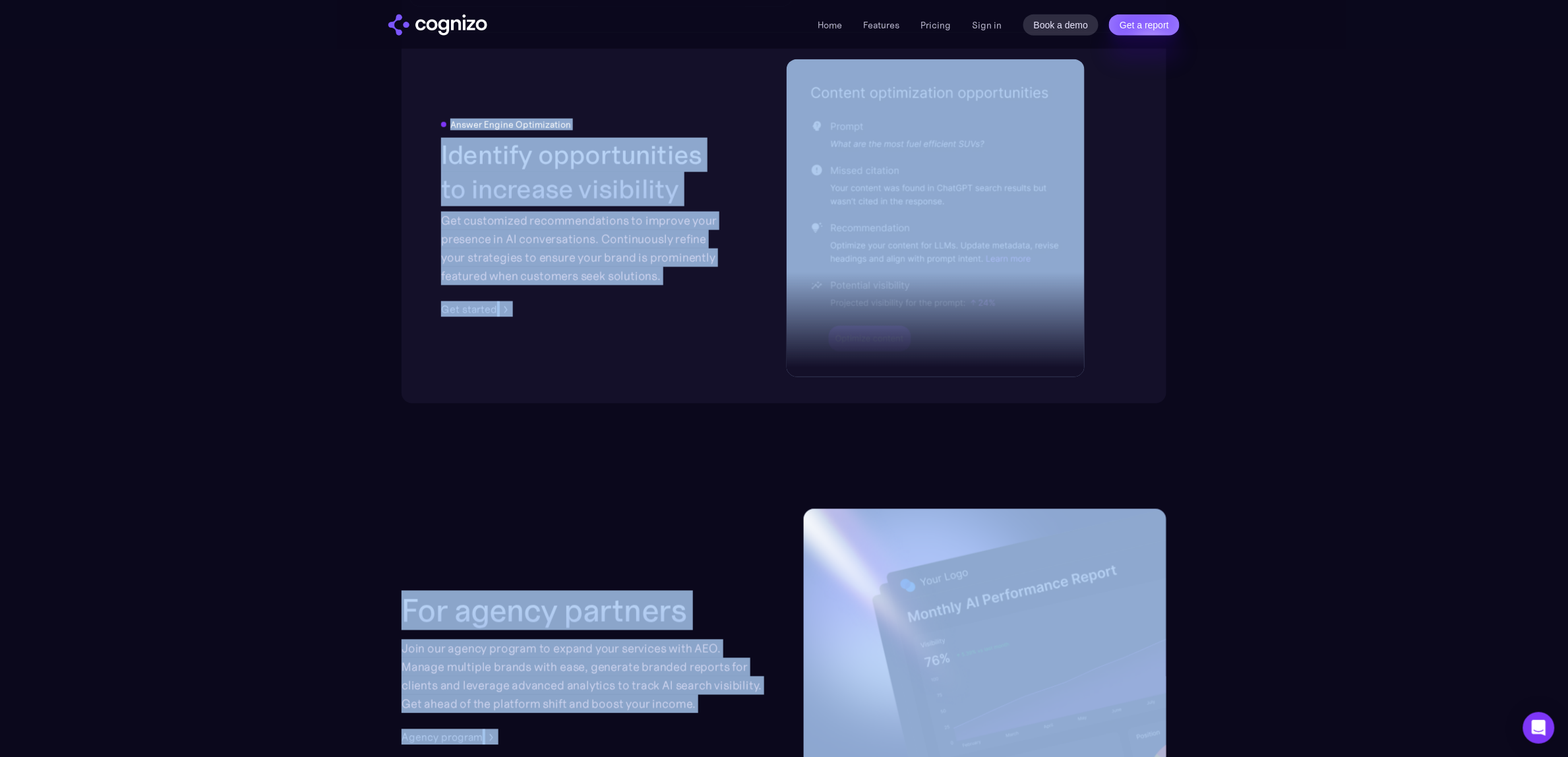
scroll to position [3842, 0]
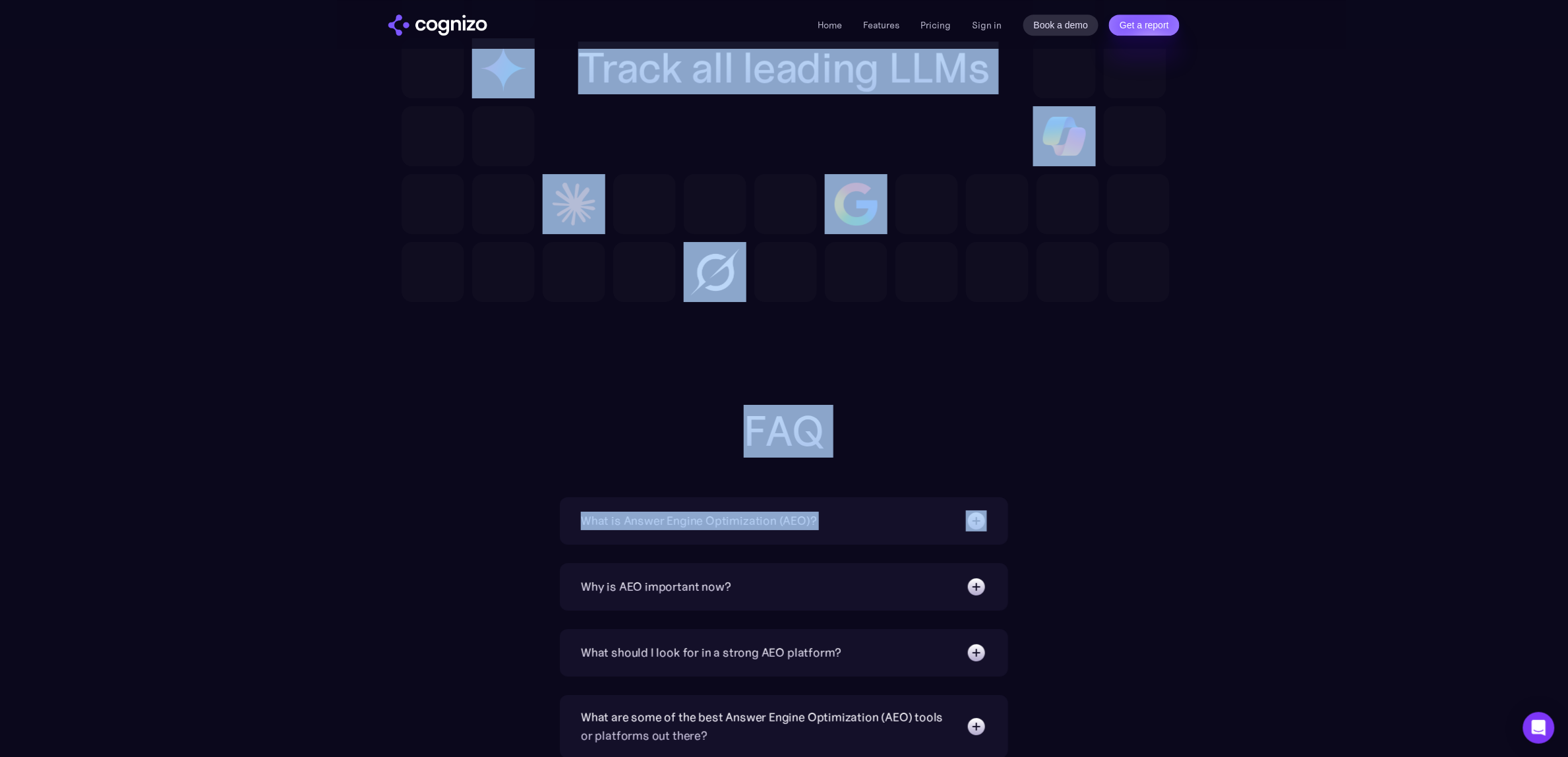
drag, startPoint x: 410, startPoint y: 129, endPoint x: 1140, endPoint y: 530, distance: 832.9
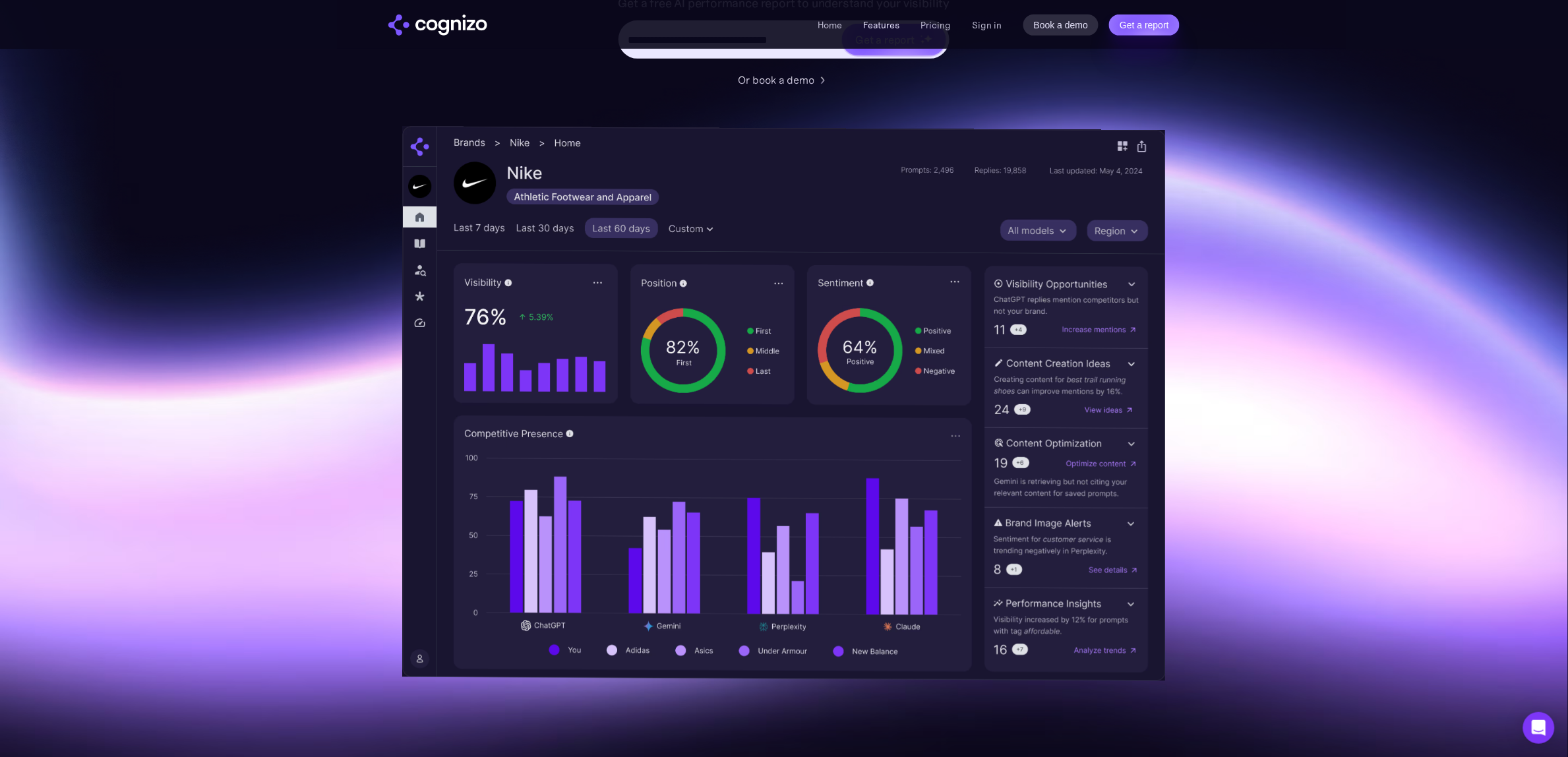
scroll to position [0, 0]
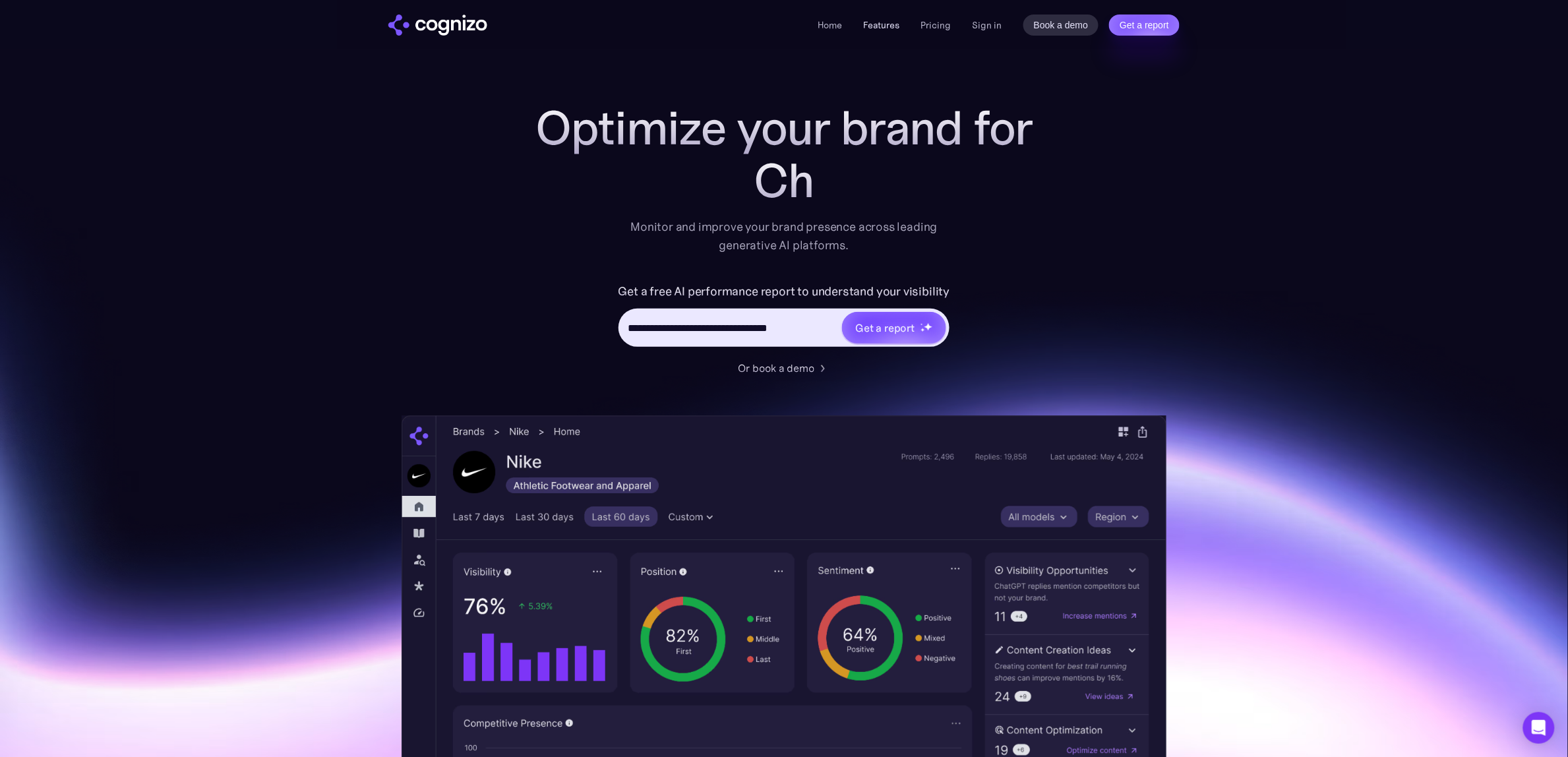
click at [874, 24] on link "Features" at bounding box center [882, 25] width 36 height 12
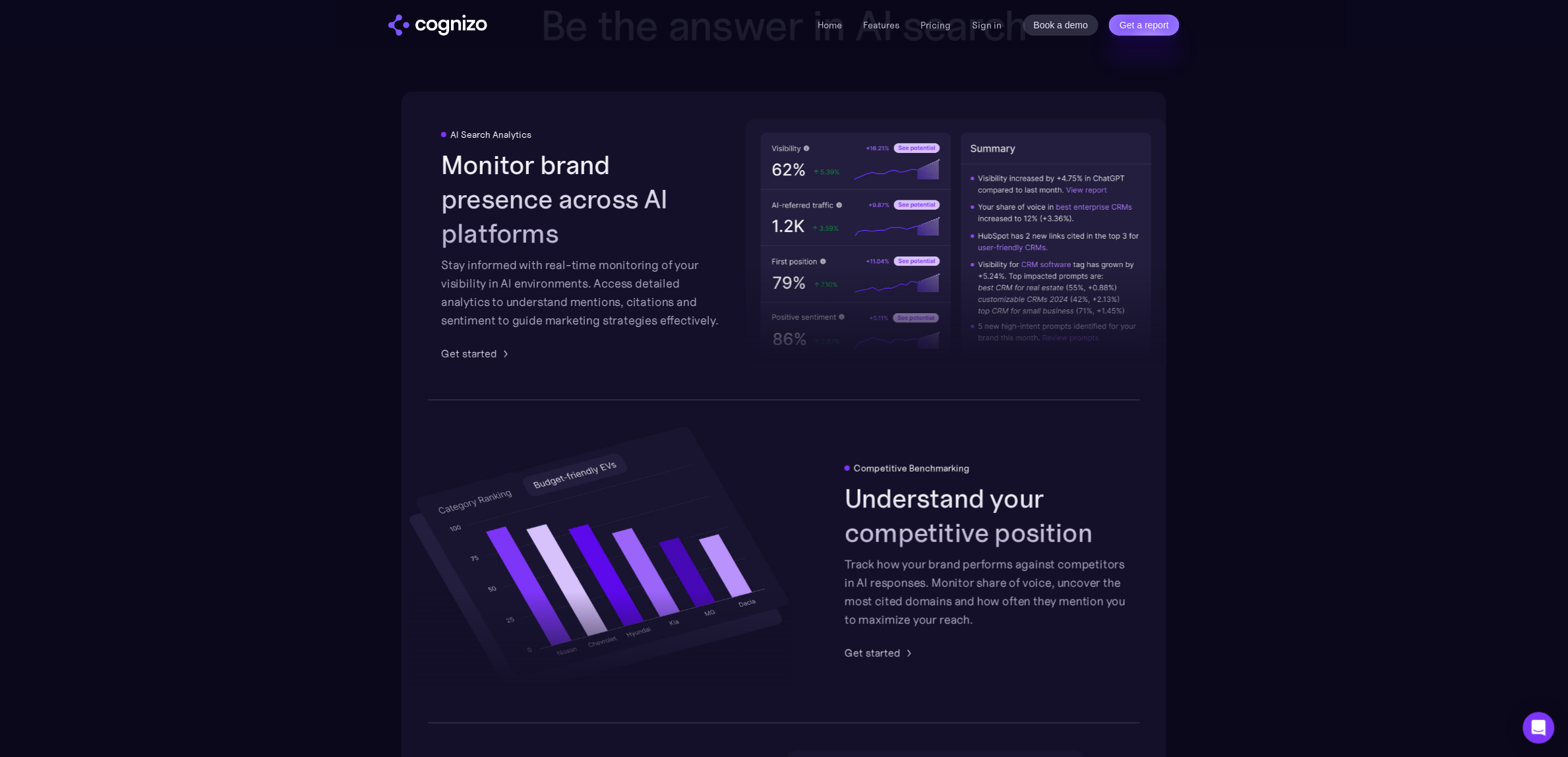
scroll to position [2054, 0]
click at [934, 28] on link "Pricing" at bounding box center [936, 25] width 30 height 12
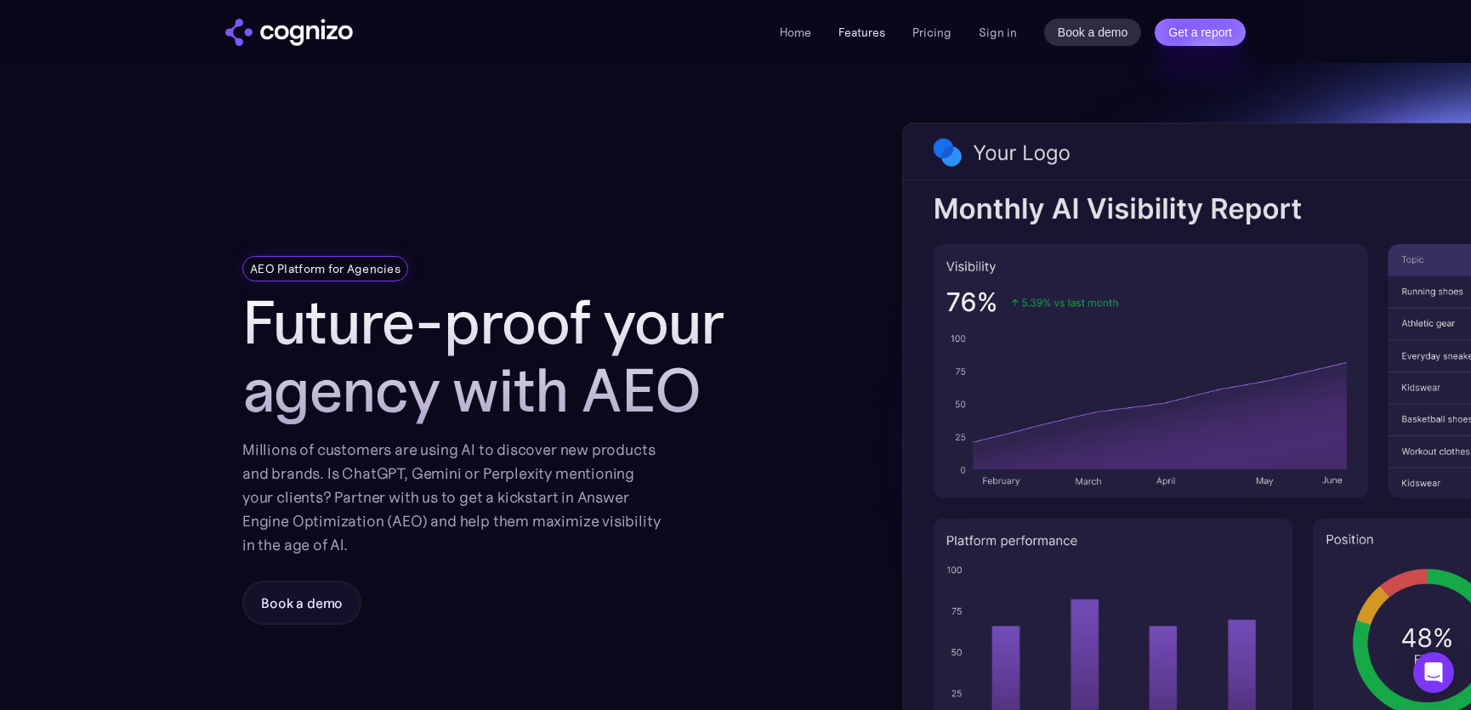
click at [870, 36] on link "Features" at bounding box center [861, 32] width 47 height 15
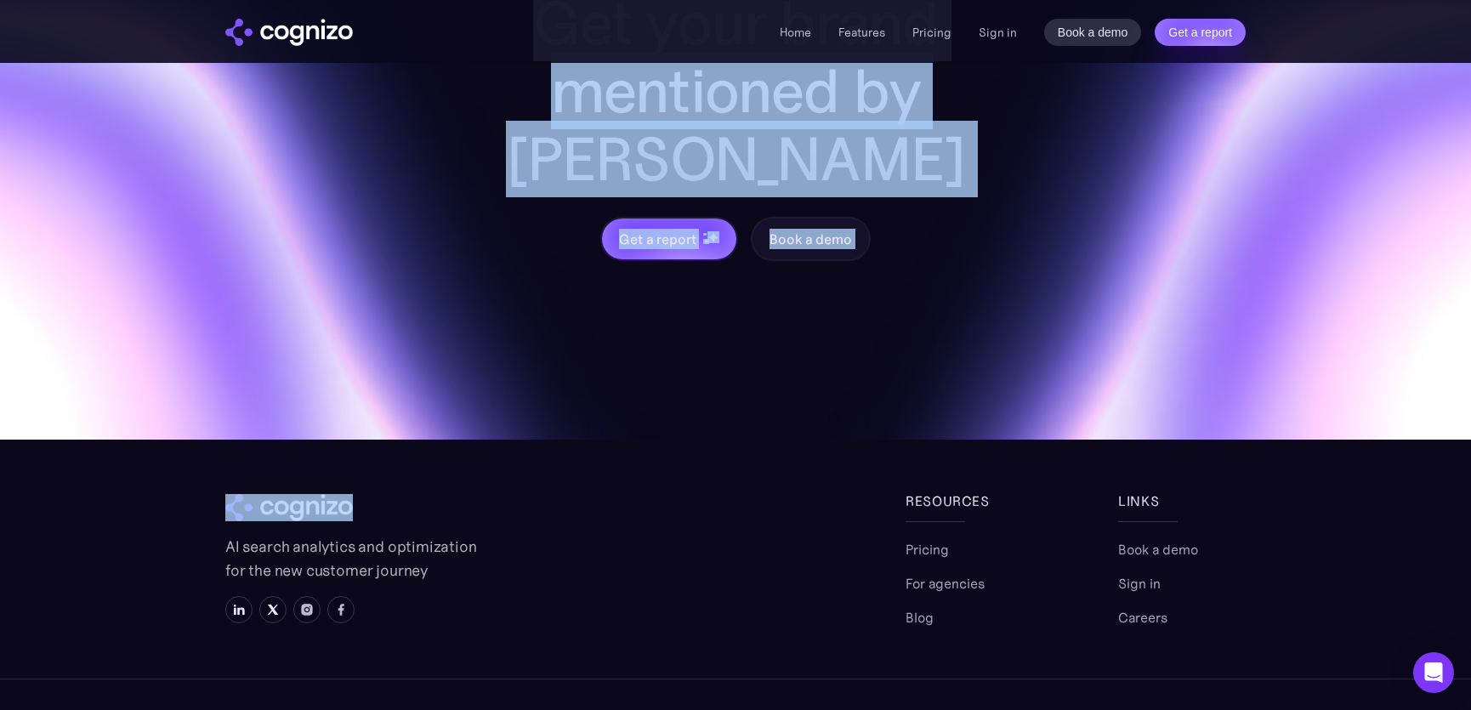
scroll to position [6778, 0]
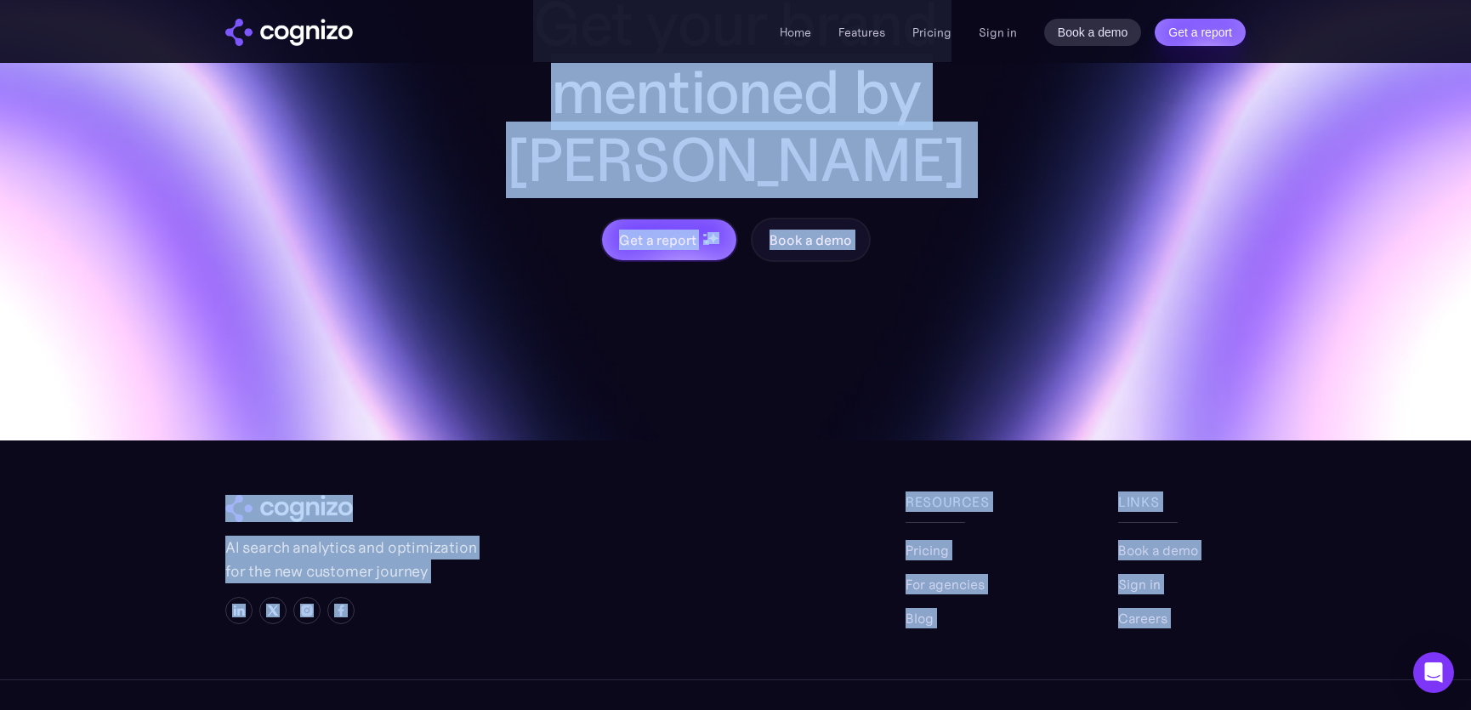
drag, startPoint x: 112, startPoint y: 144, endPoint x: 1312, endPoint y: 627, distance: 1293.0
copy body "AI Search Analytics Monitor brand presence across AI platforms Stay informed wi…"
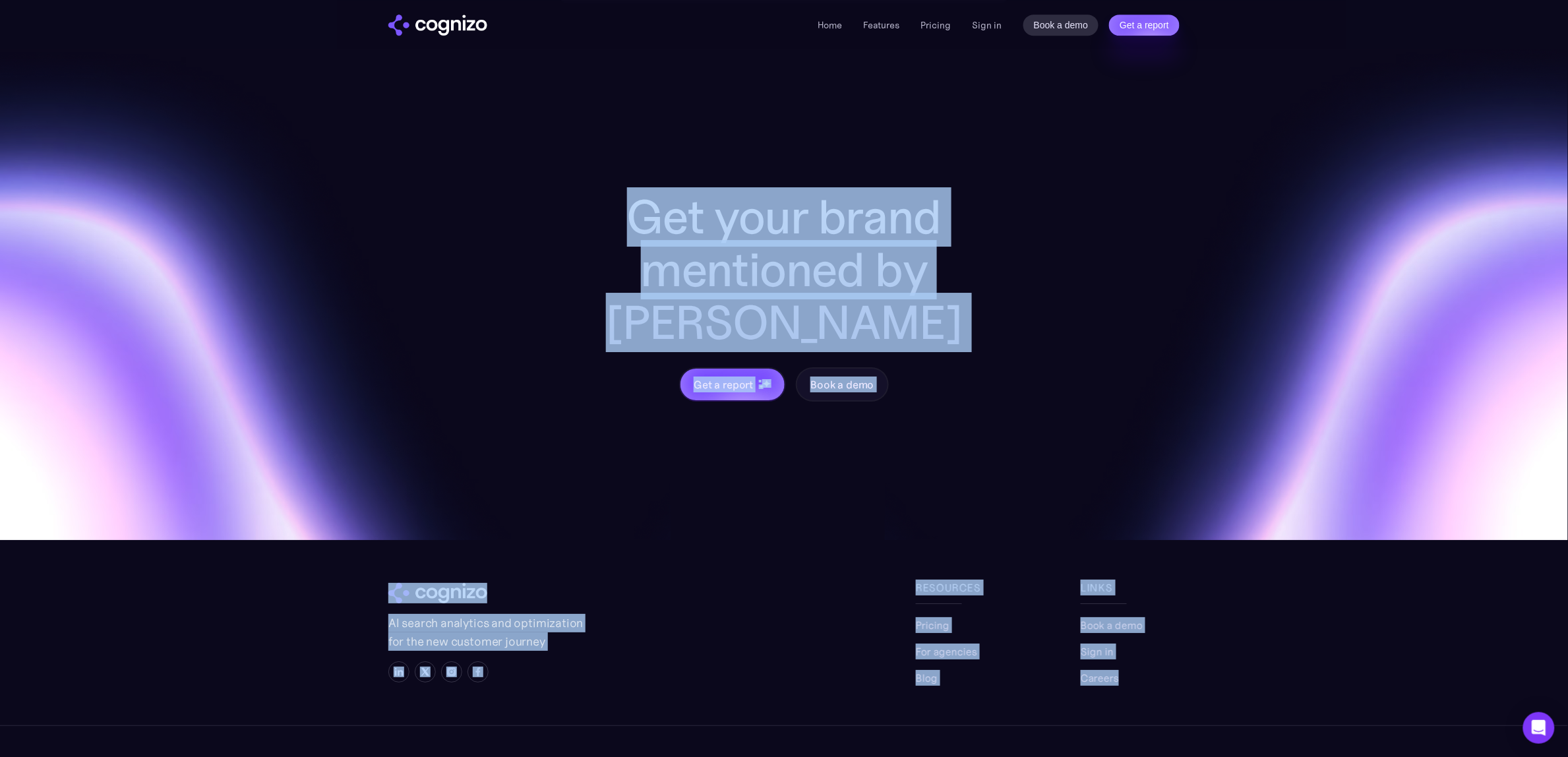
scroll to position [3813, 0]
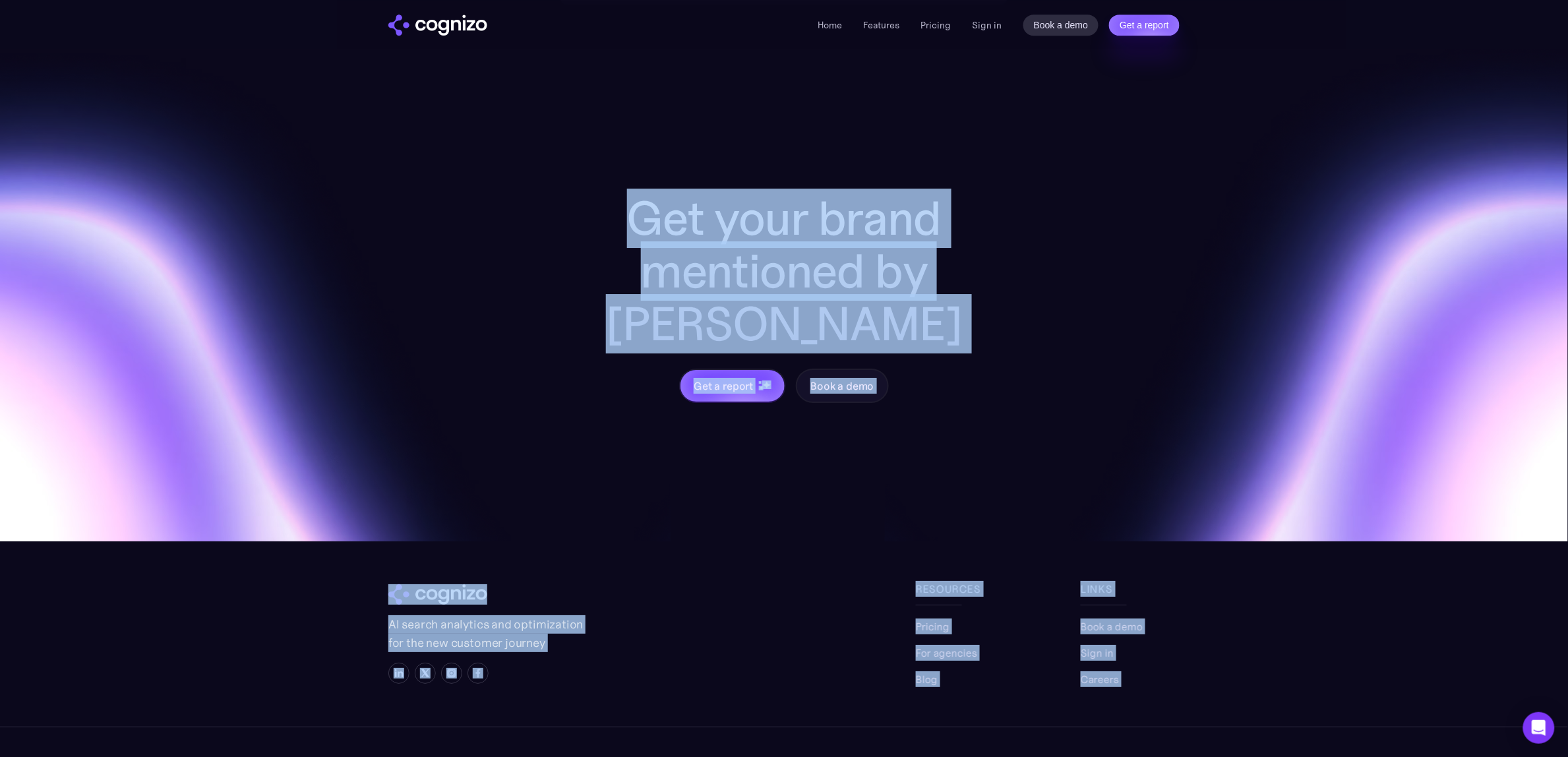
drag, startPoint x: 404, startPoint y: 147, endPoint x: 1248, endPoint y: 684, distance: 1000.4
copy body "Loremips dolor sita cons adip eli Sedd EI tempor inci u laboree doloremagna ali…"
click at [275, 623] on section "Get your brand mentioned by AI Get a report Book a demo AI search analytics and…" at bounding box center [784, 404] width 1568 height 800
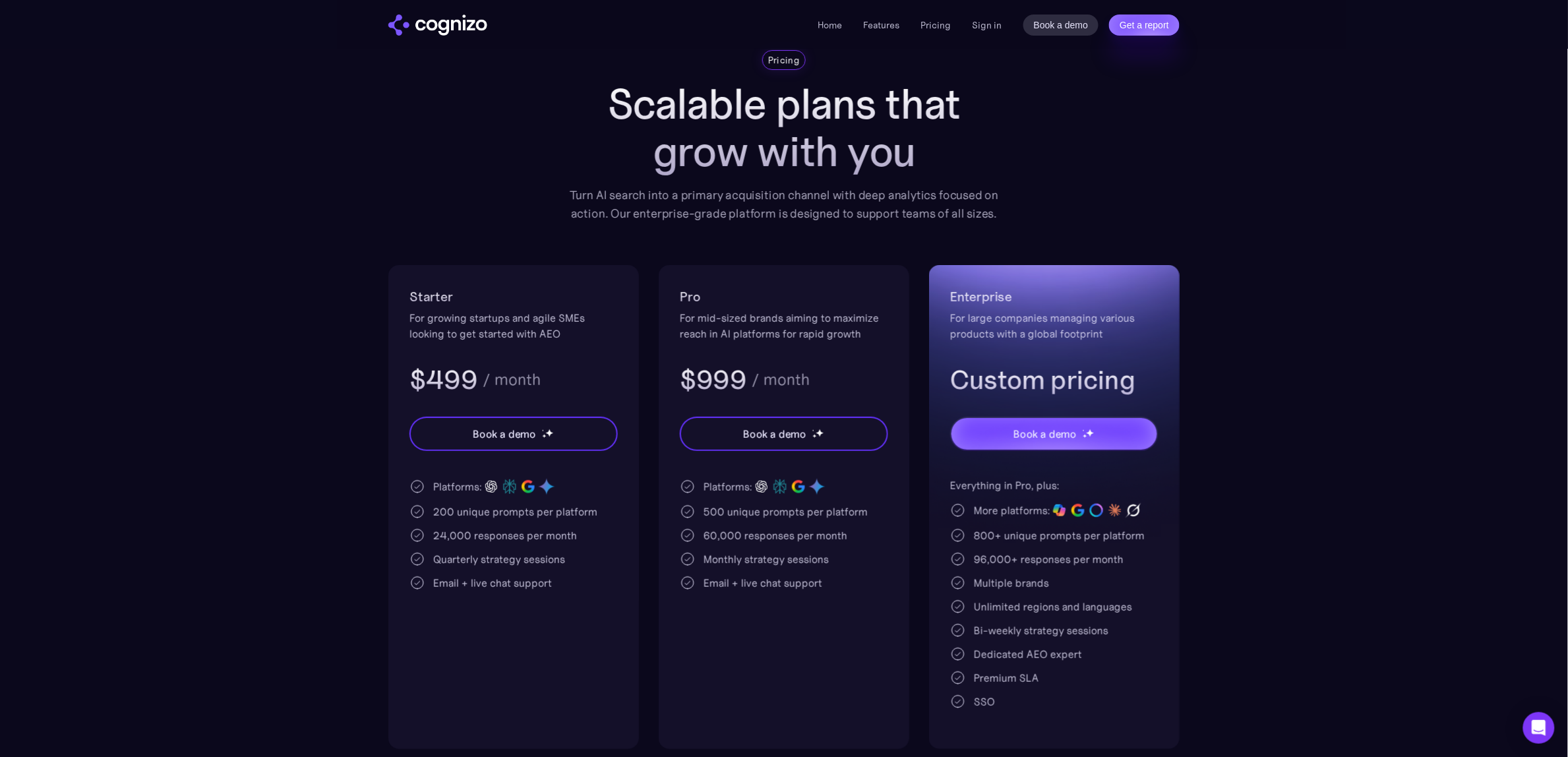
scroll to position [0, 0]
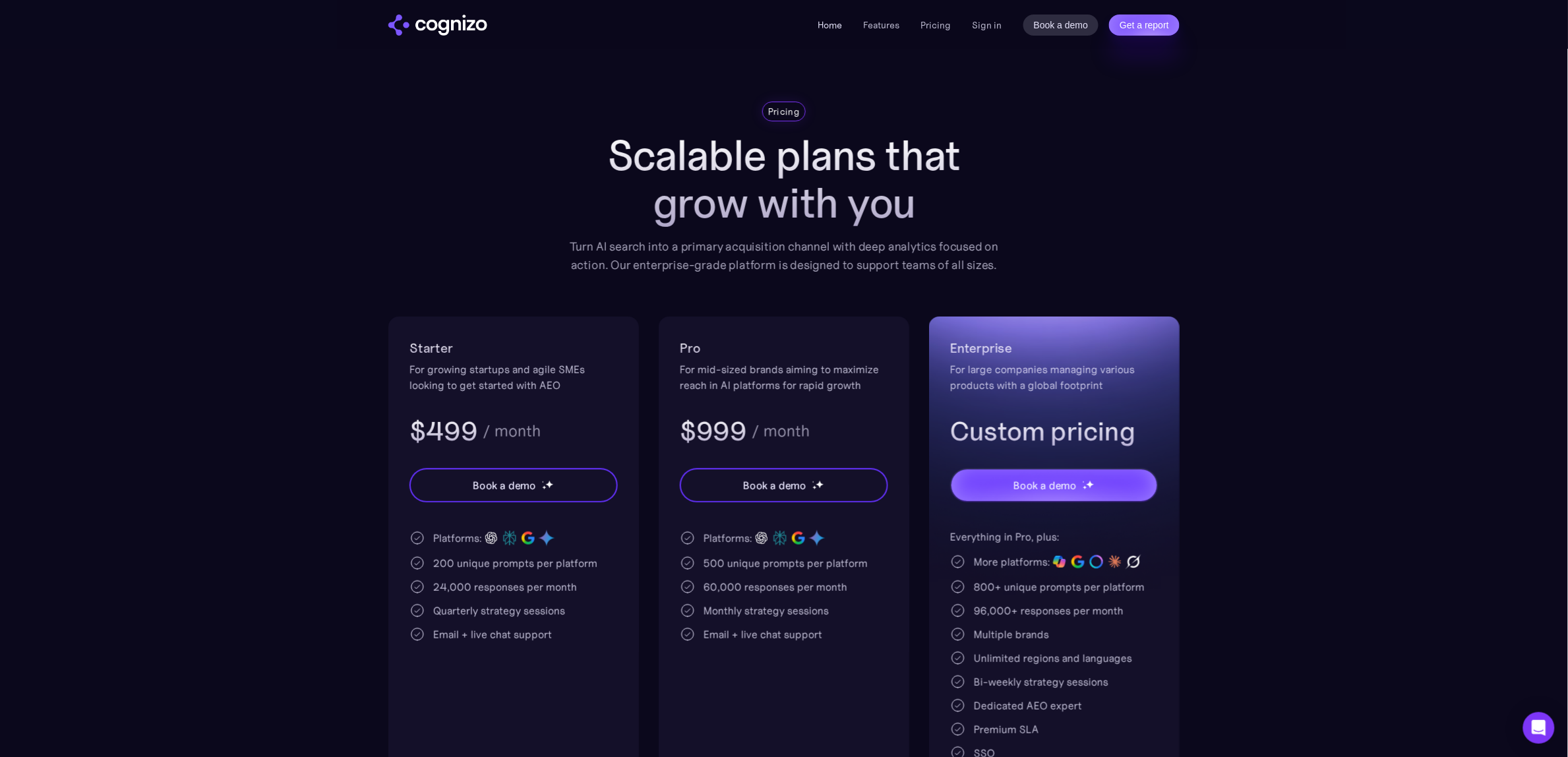
click at [822, 29] on link "Home" at bounding box center [830, 25] width 24 height 12
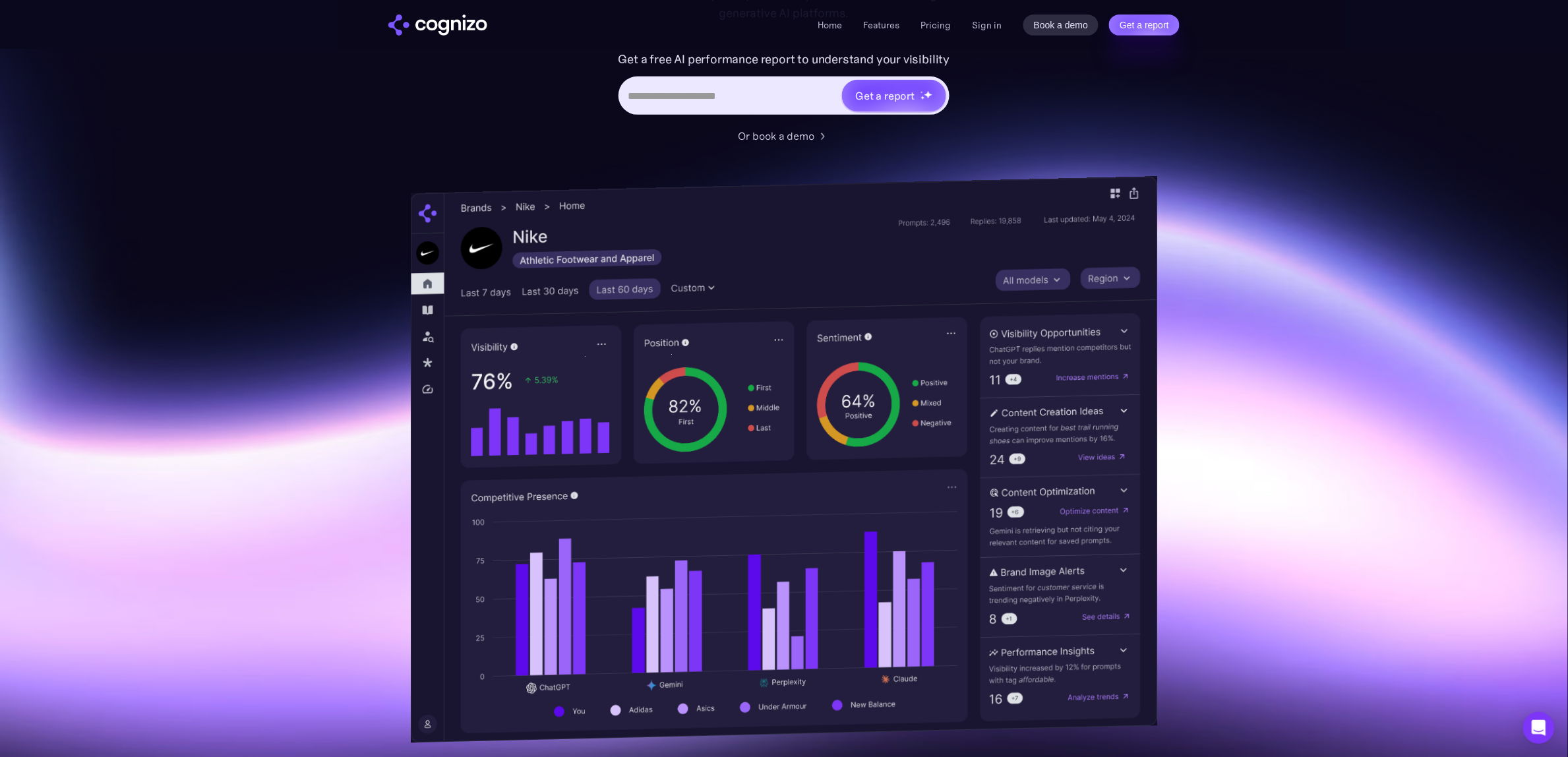
scroll to position [247, 0]
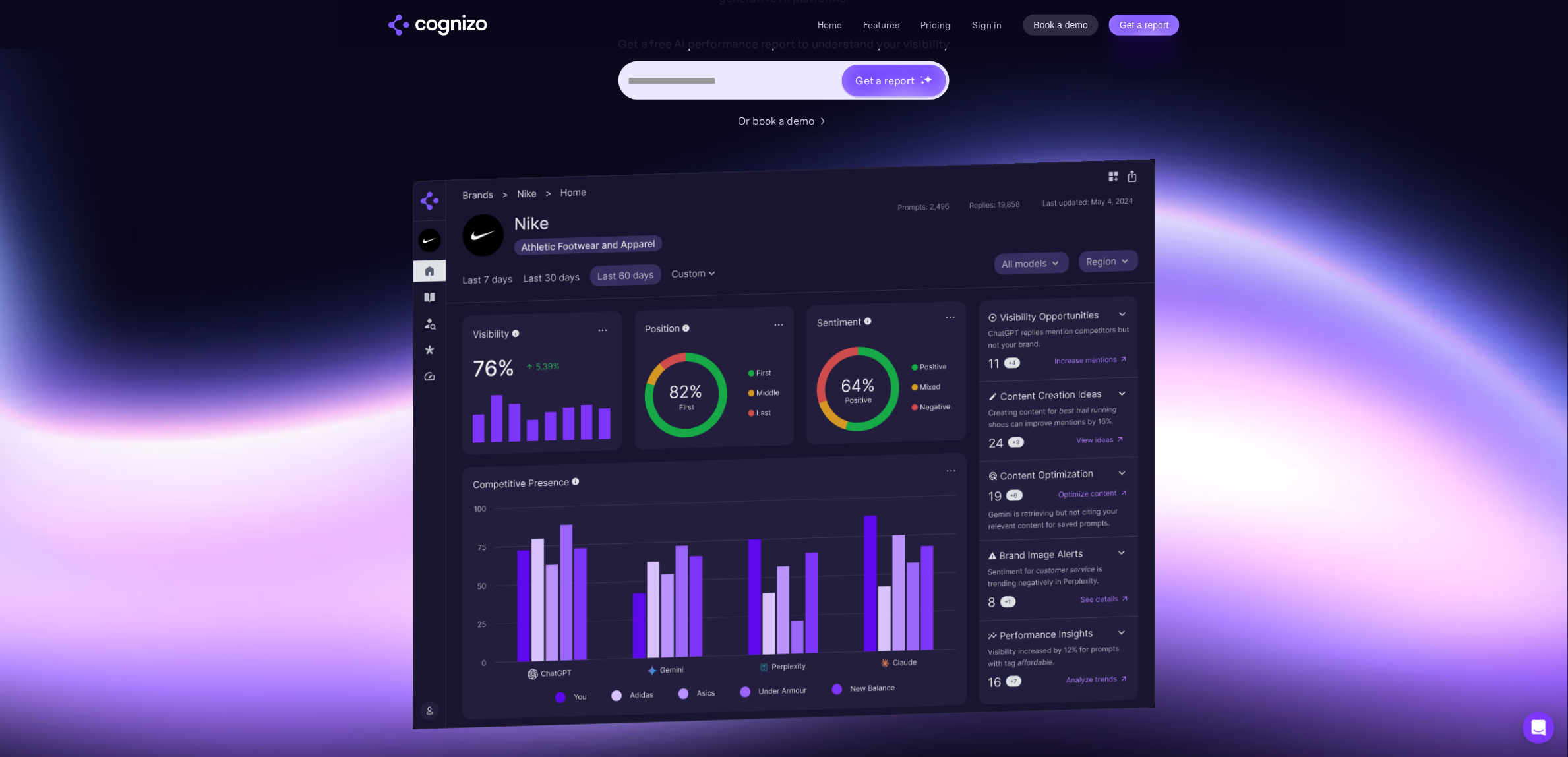
click at [433, 298] on img at bounding box center [784, 444] width 742 height 570
